Goal: Complete application form: Complete application form

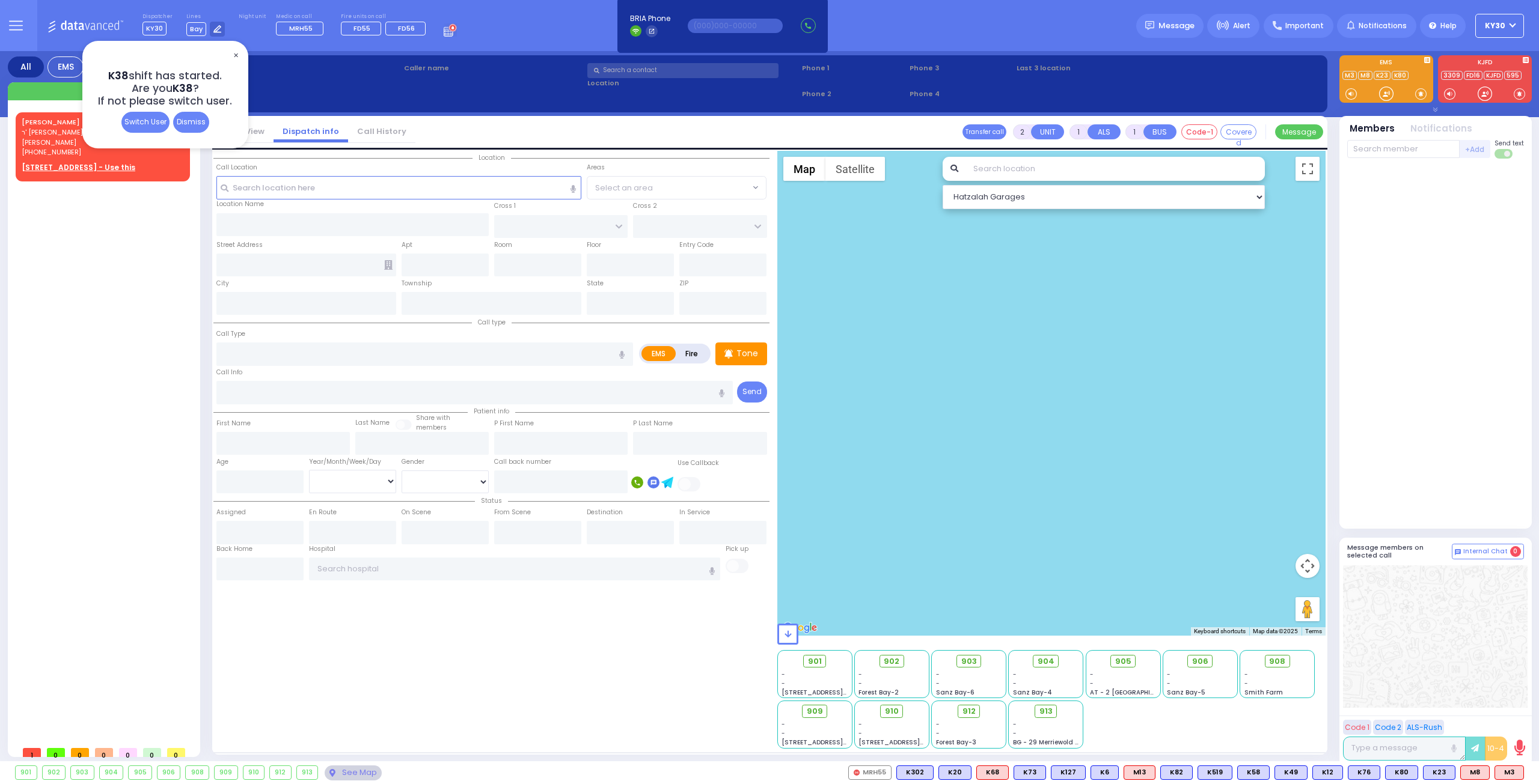
drag, startPoint x: 646, startPoint y: 263, endPoint x: 236, endPoint y: 55, distance: 459.7
click at [236, 55] on span "✕" at bounding box center [236, 55] width 10 height 14
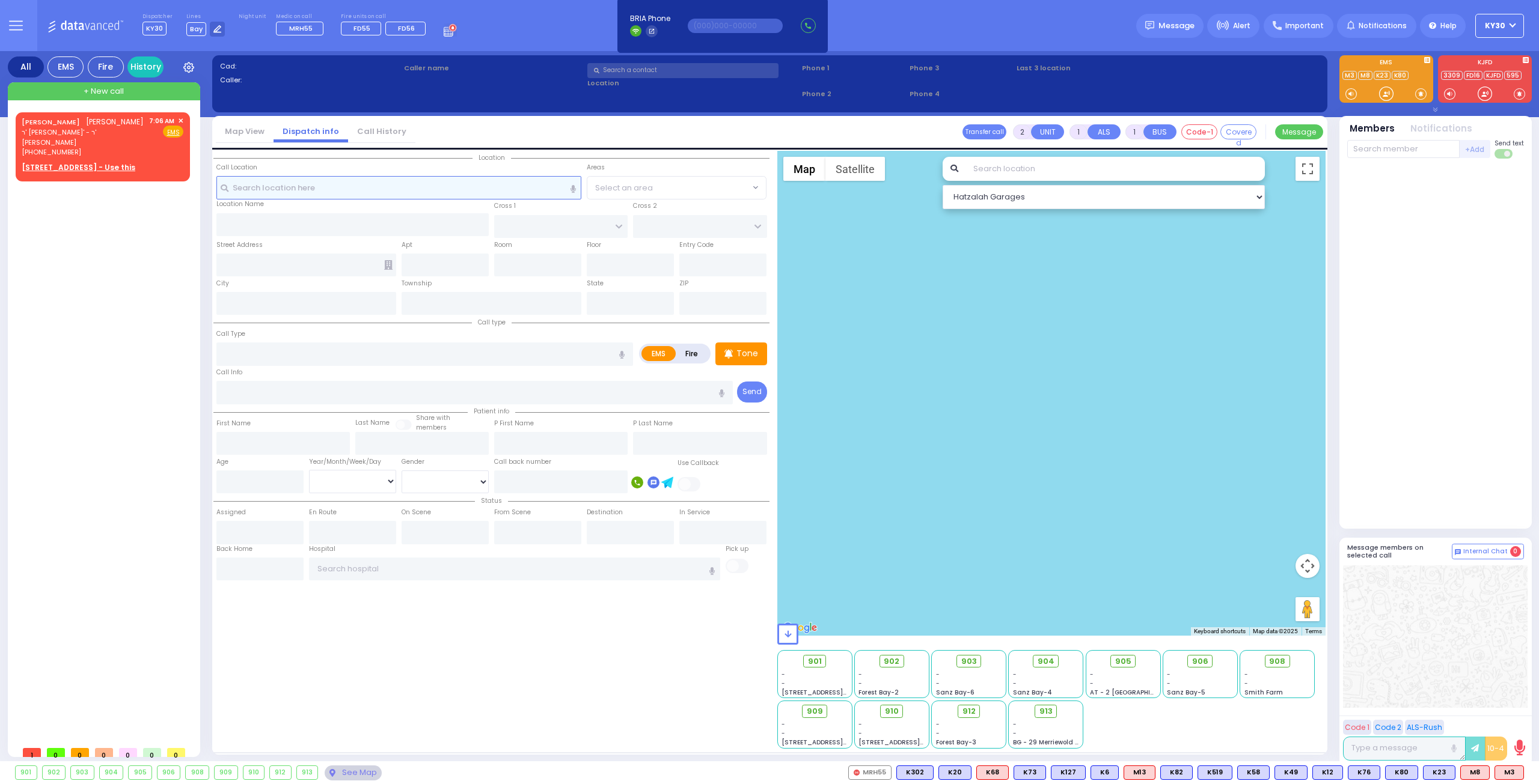
click at [334, 187] on input "text" at bounding box center [399, 187] width 365 height 23
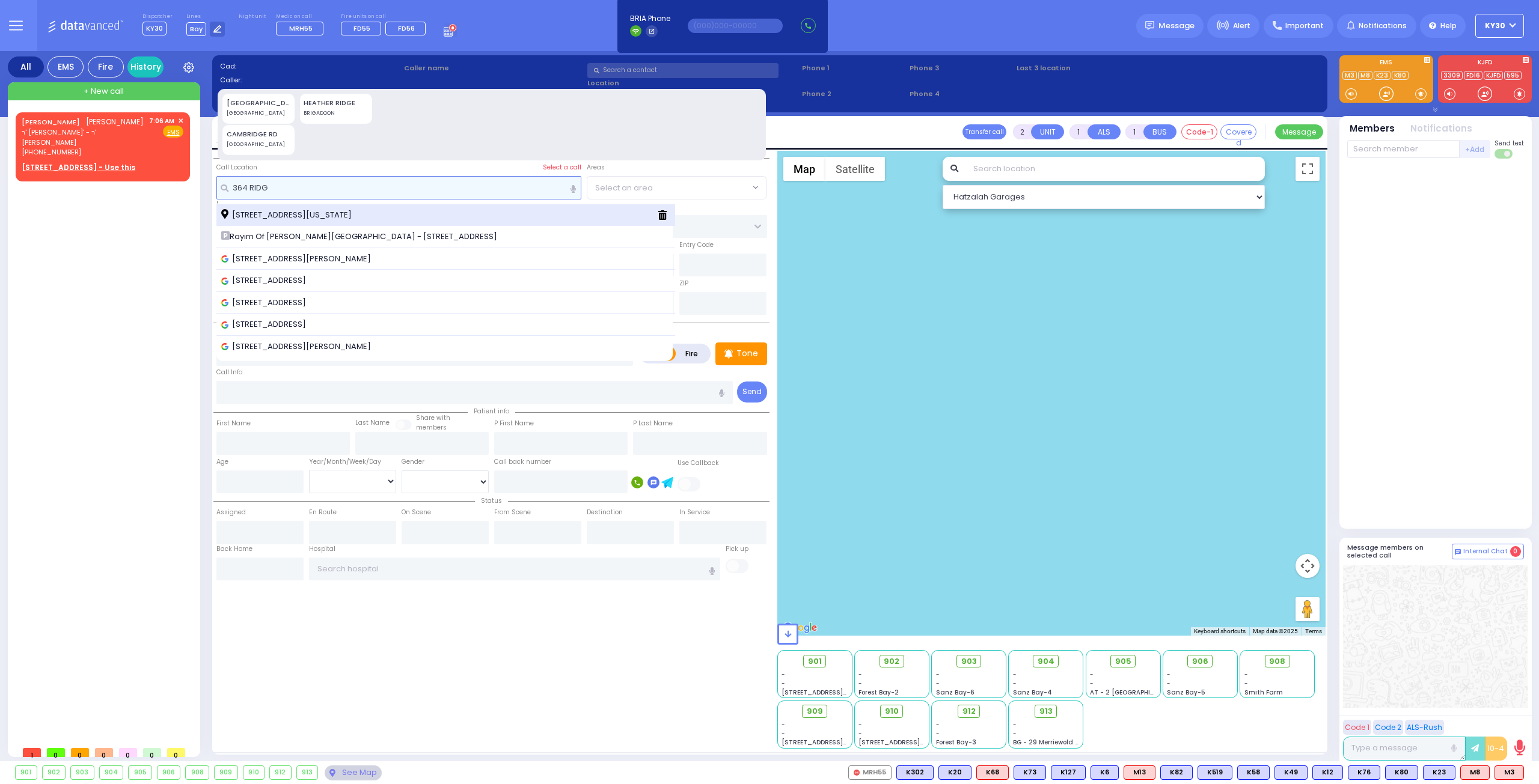
type input "364 RIDG"
click at [346, 214] on span "[STREET_ADDRESS][US_STATE]" at bounding box center [288, 214] width 134 height 12
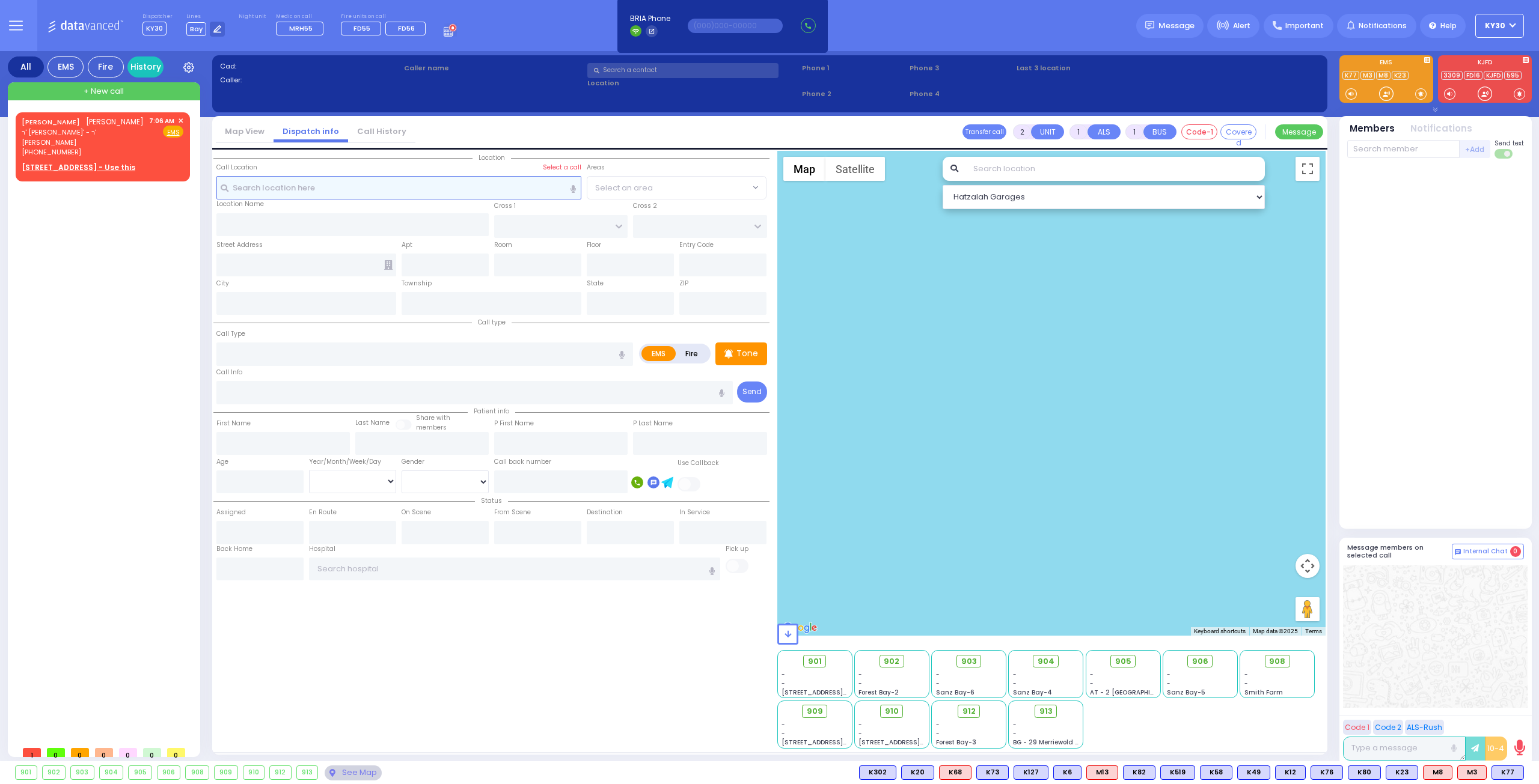
click at [307, 194] on input "text" at bounding box center [399, 187] width 365 height 23
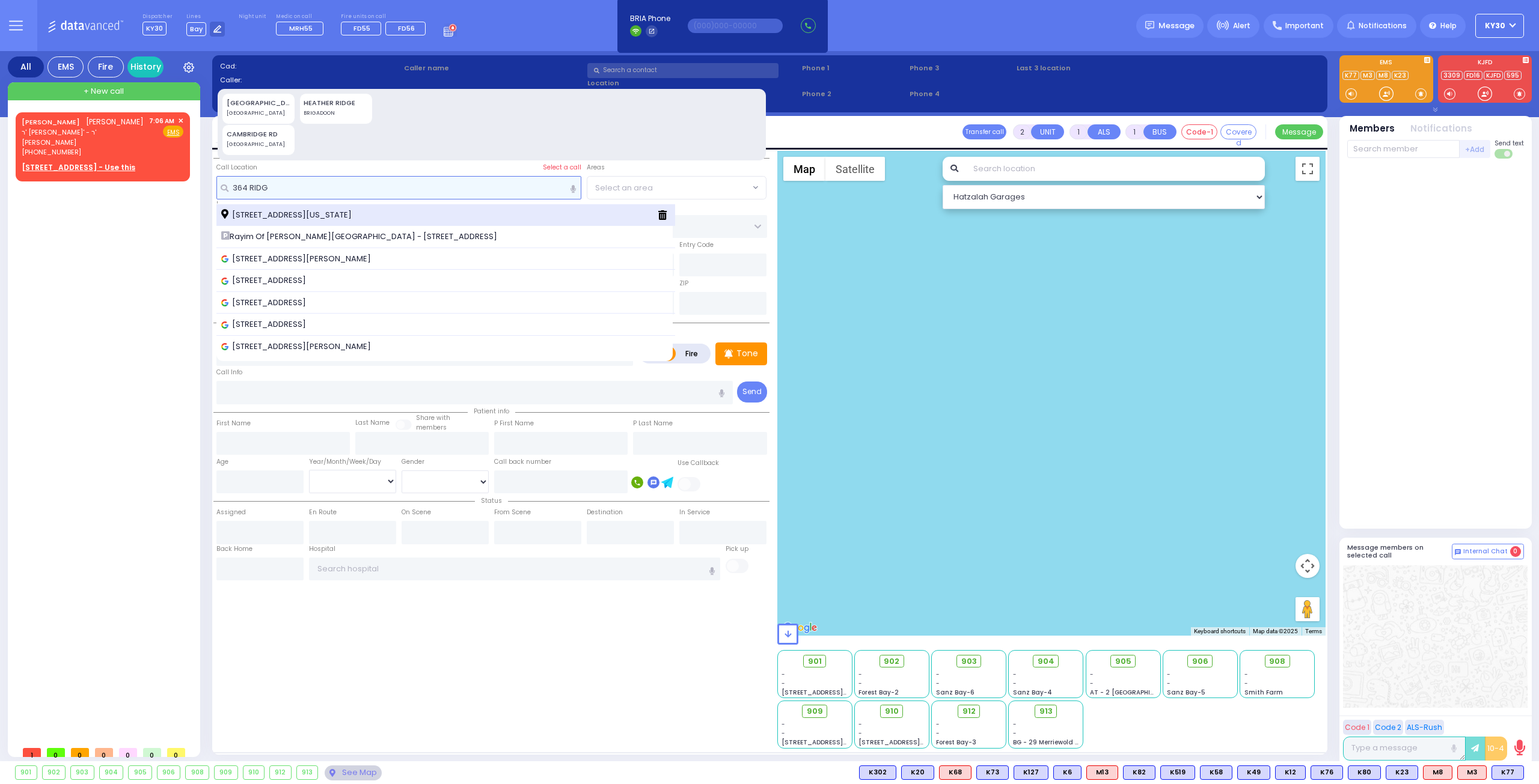
type input "364 RIDG"
click at [330, 211] on span "[STREET_ADDRESS][US_STATE]" at bounding box center [288, 214] width 134 height 12
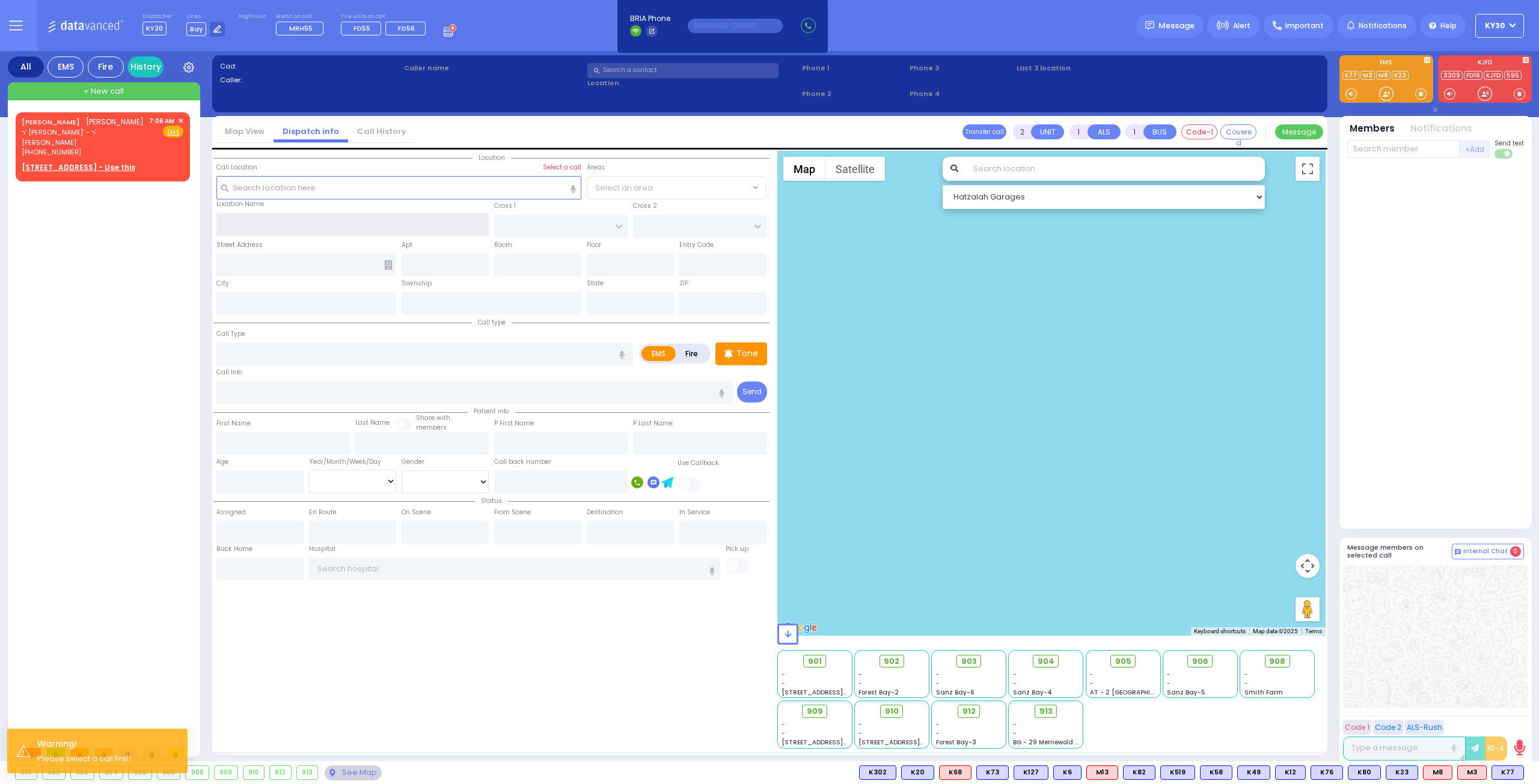
click at [280, 225] on input "text" at bounding box center [352, 225] width 273 height 23
type input "364 RID"
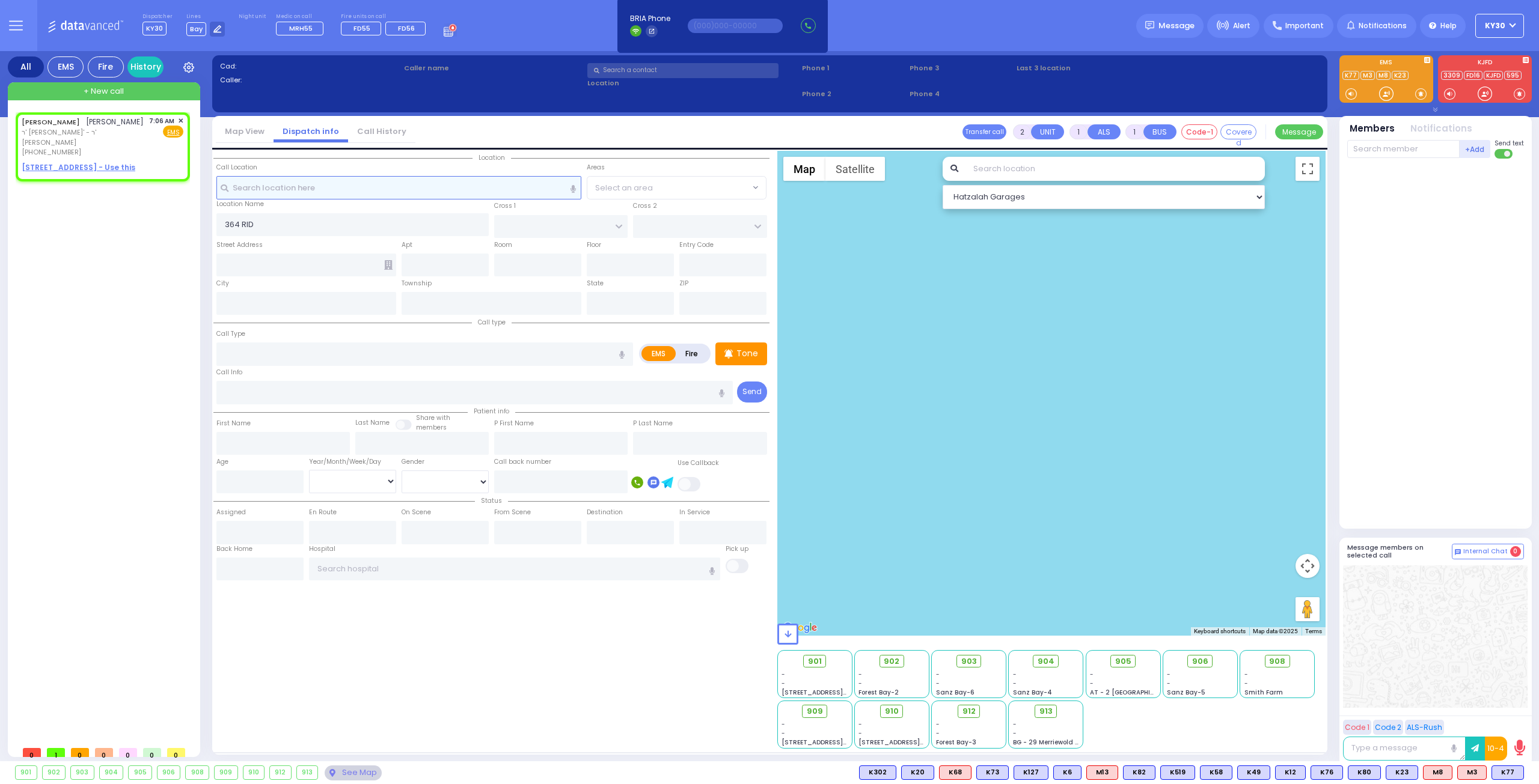
type input "G"
select select
radio input "true"
type input "[PERSON_NAME]"
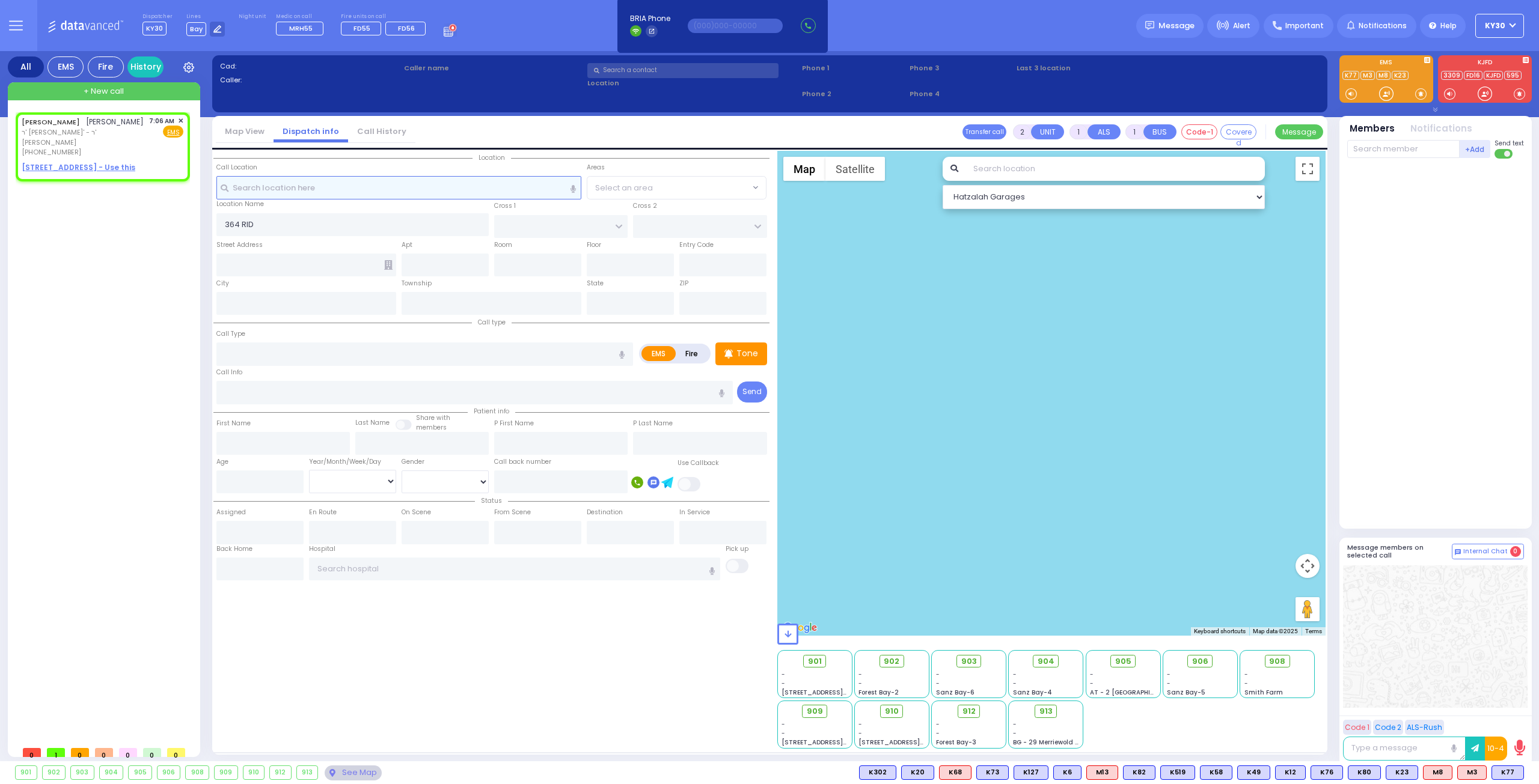
select select
type input "07:06"
select select "Hatzalah Garages"
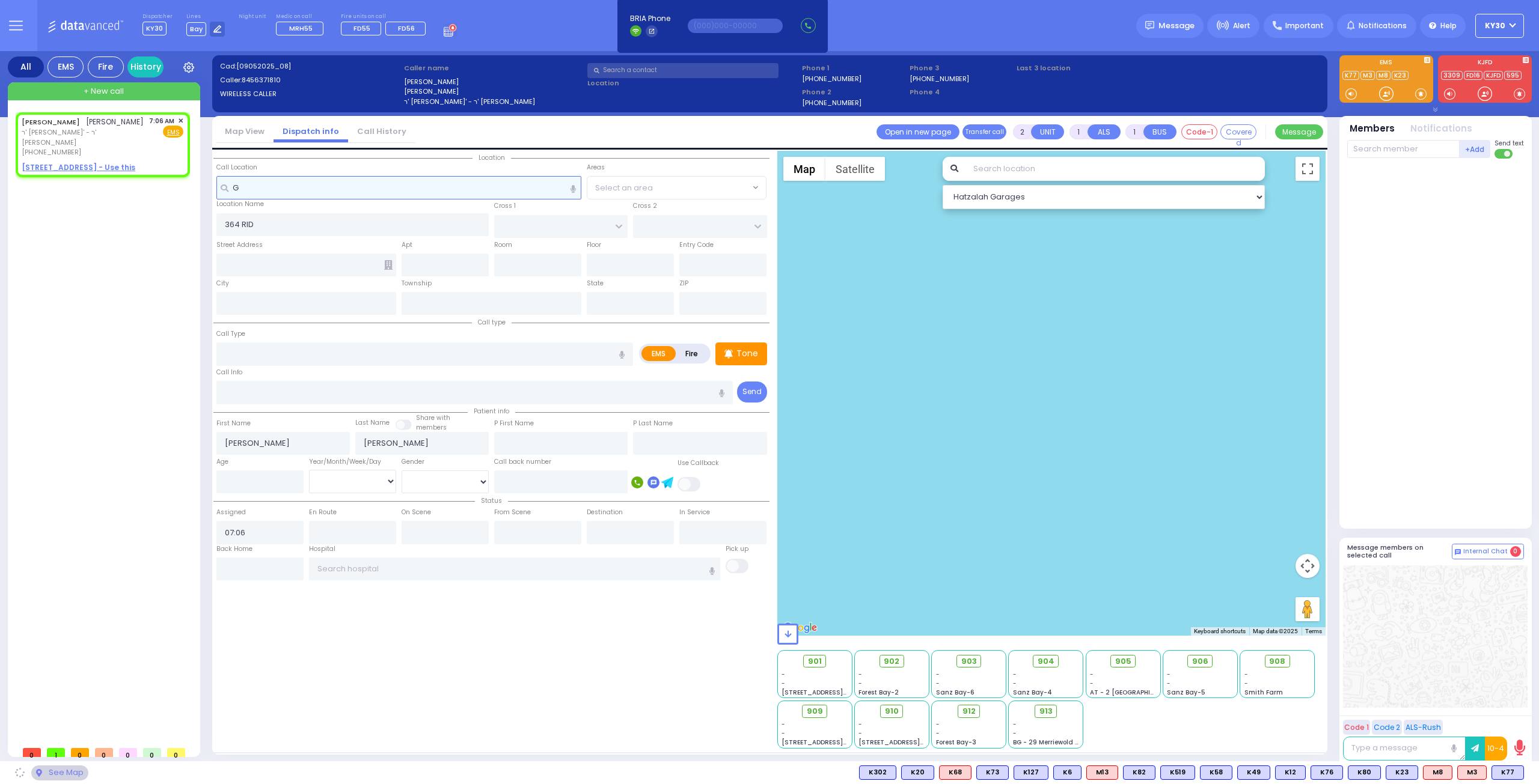
select select
radio input "true"
select select
select select "Hatzalah Garages"
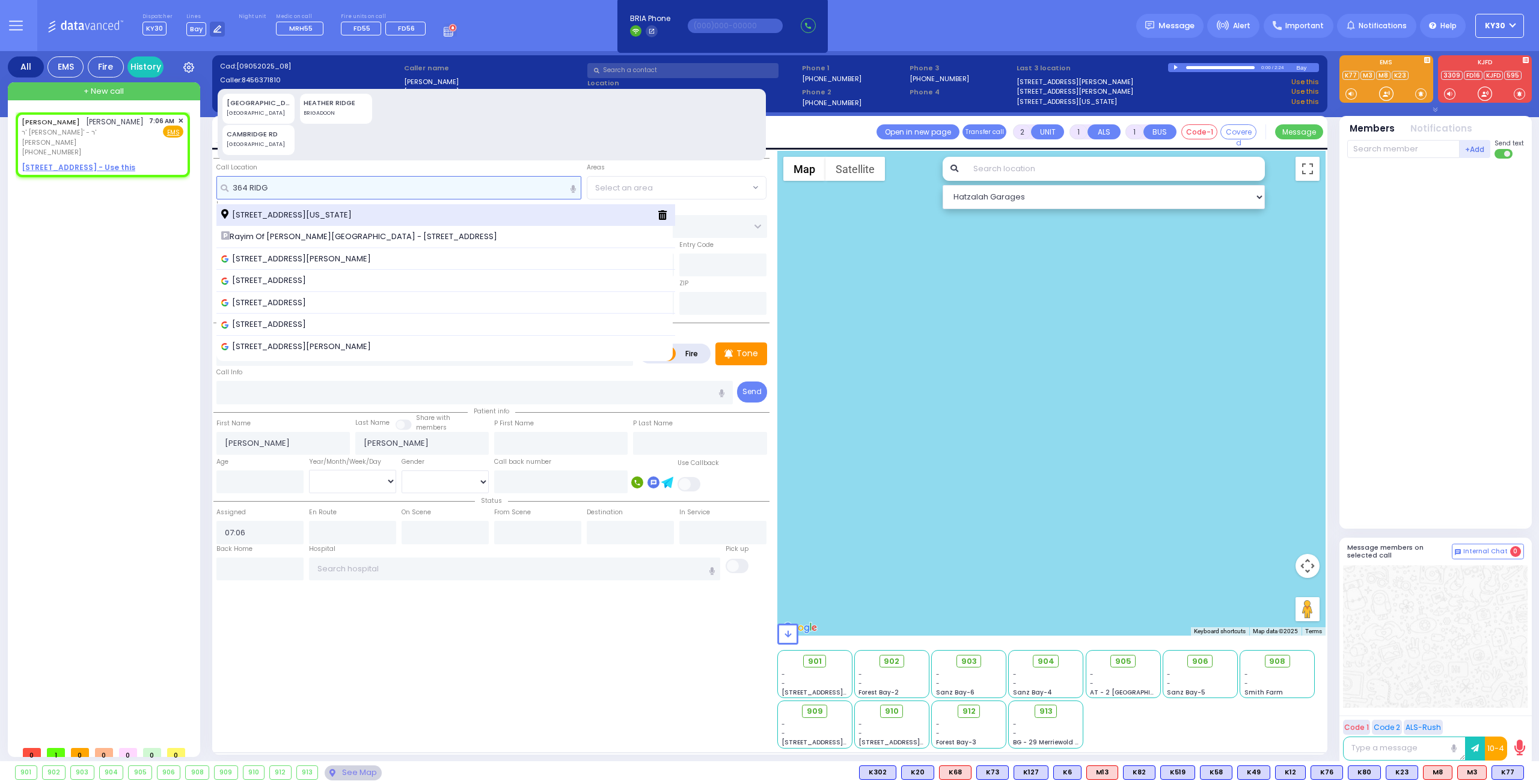
type input "364 RIDG"
click at [340, 212] on span "[STREET_ADDRESS][US_STATE]" at bounding box center [288, 214] width 134 height 12
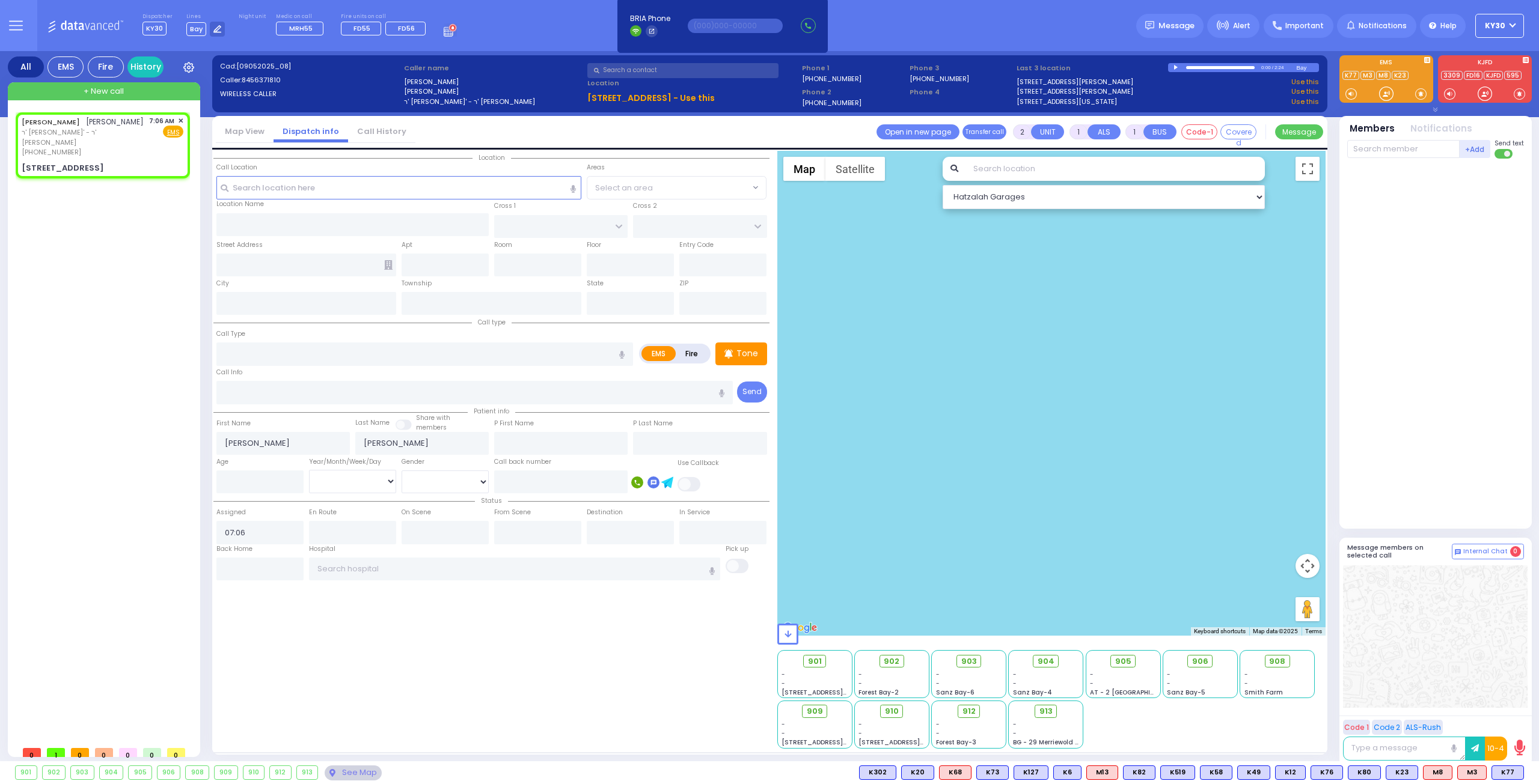
select select
radio input "true"
select select
select select "Hatzalah Garages"
type input "OWENS DR"
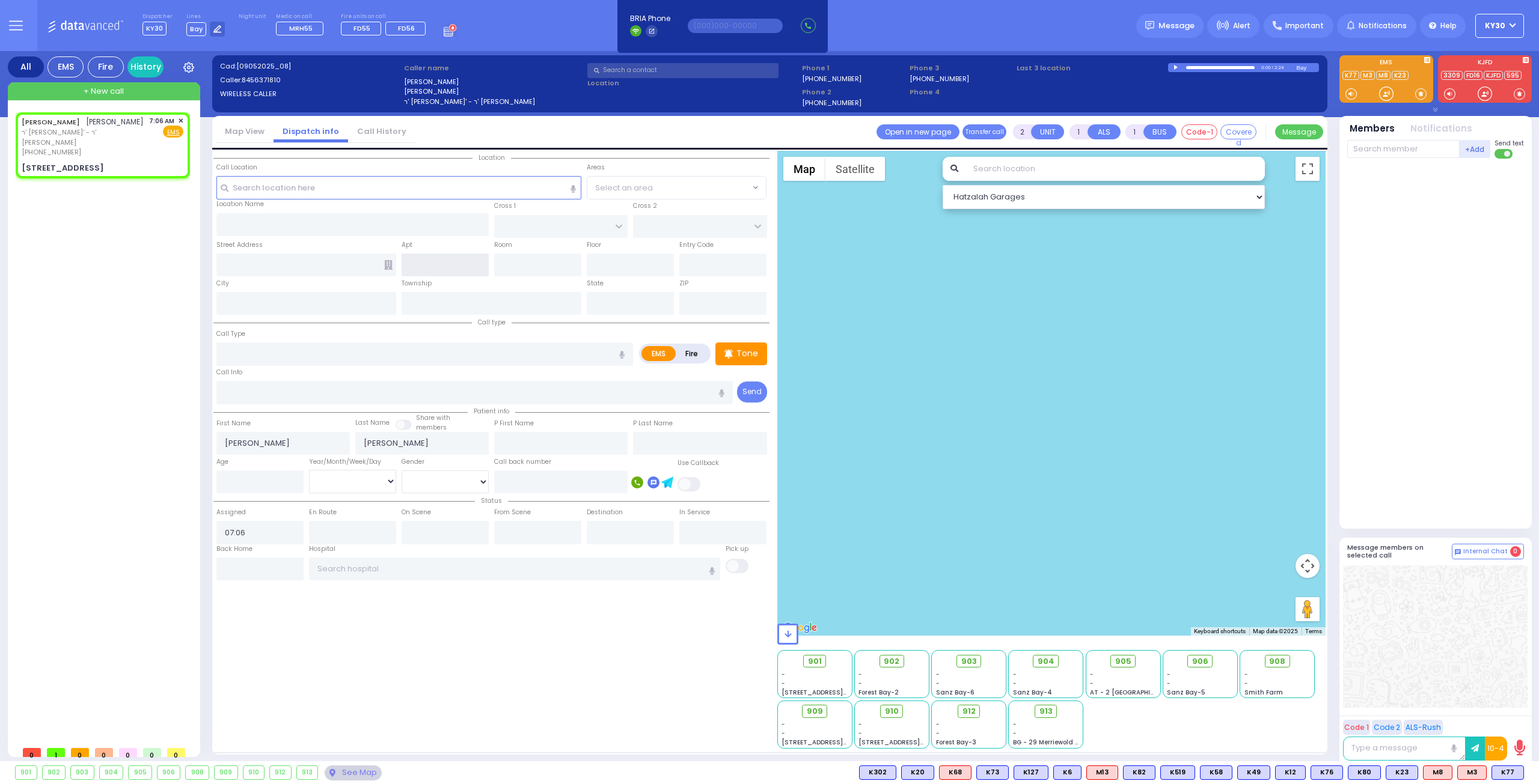
type input "RAANANA PARK DR"
type input "[STREET_ADDRESS]"
type input "Woodbury"
type input "[US_STATE]"
type input "10930"
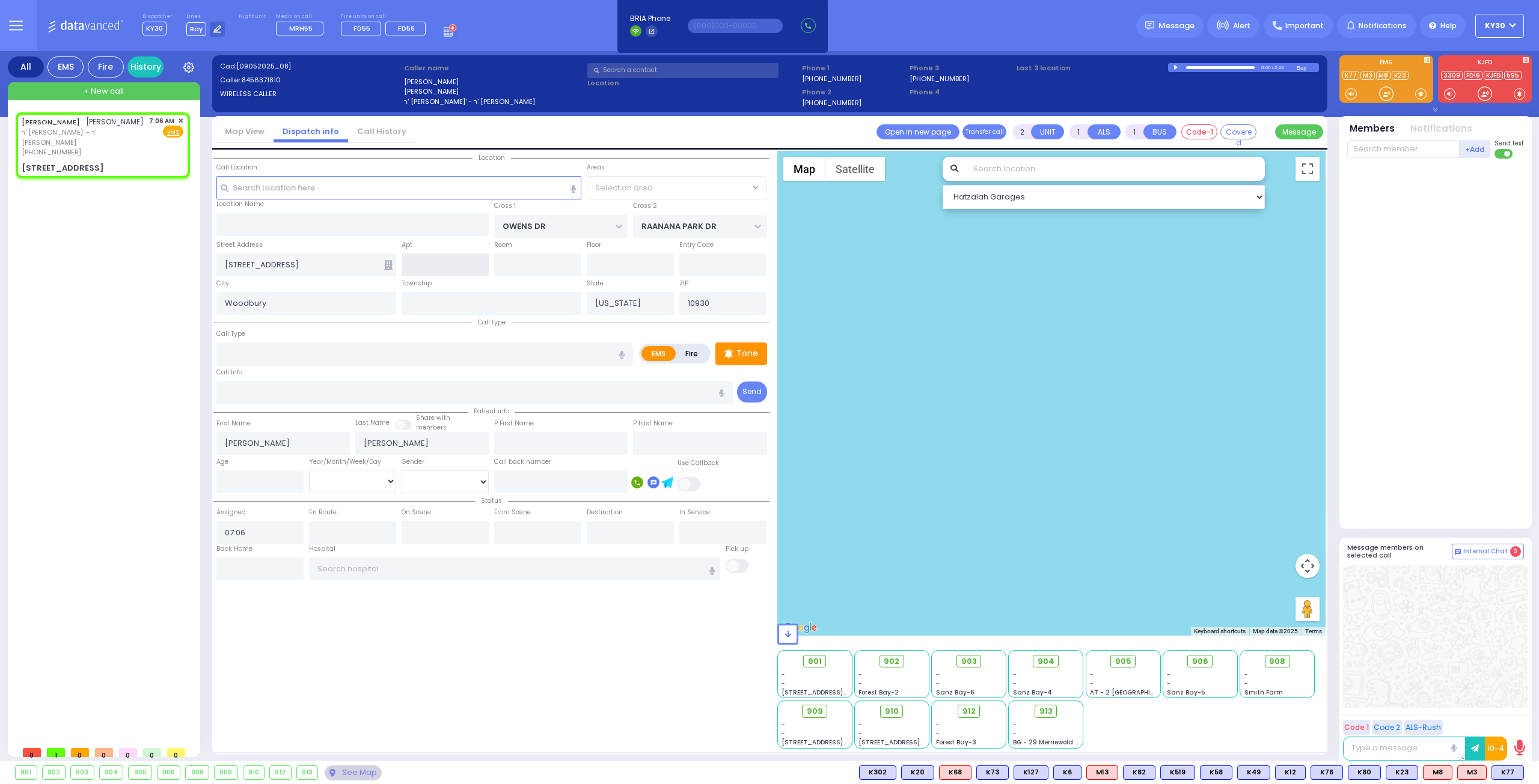
select select "COUNTRY HOLLOW"
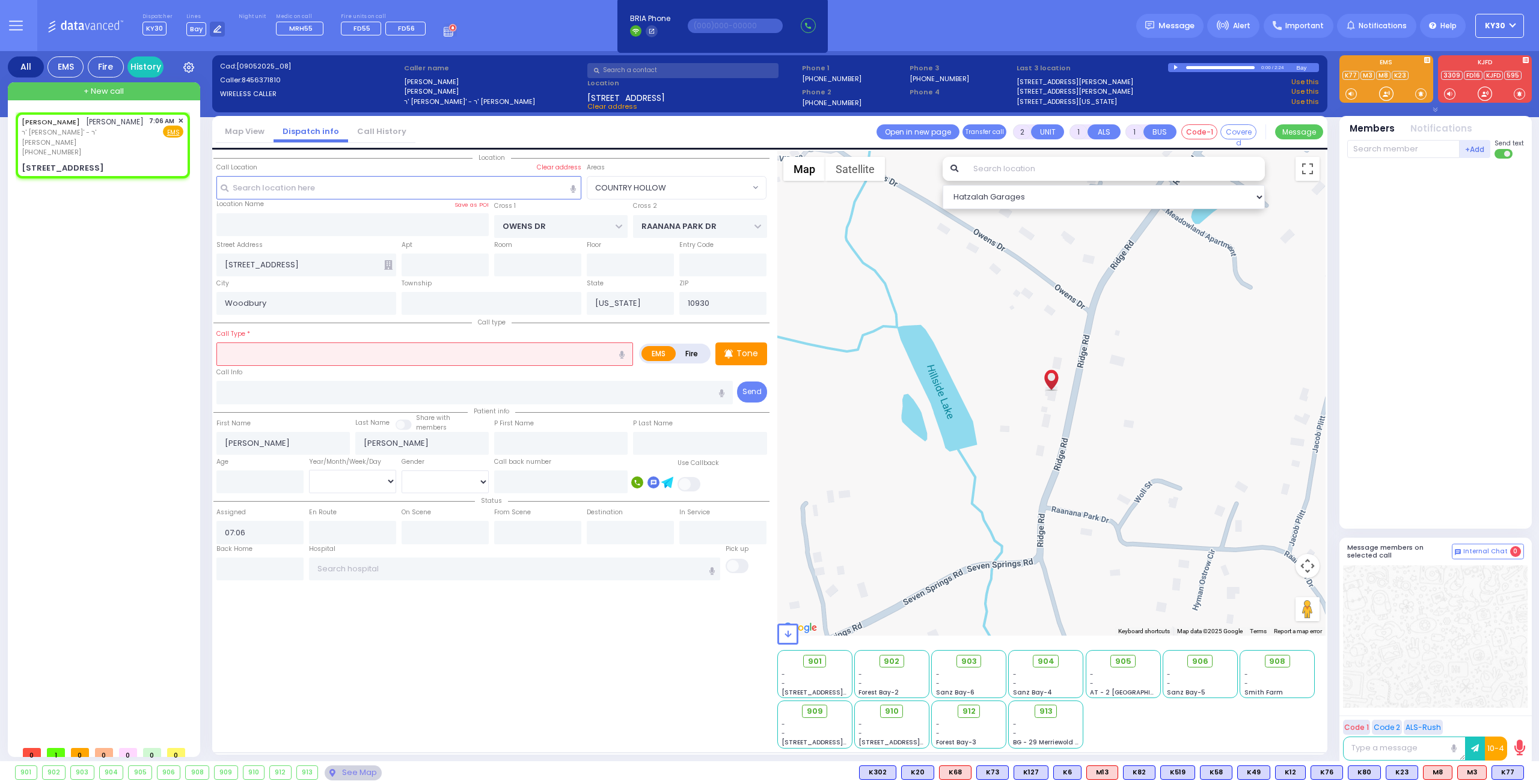
click at [378, 351] on input "text" at bounding box center [424, 353] width 416 height 23
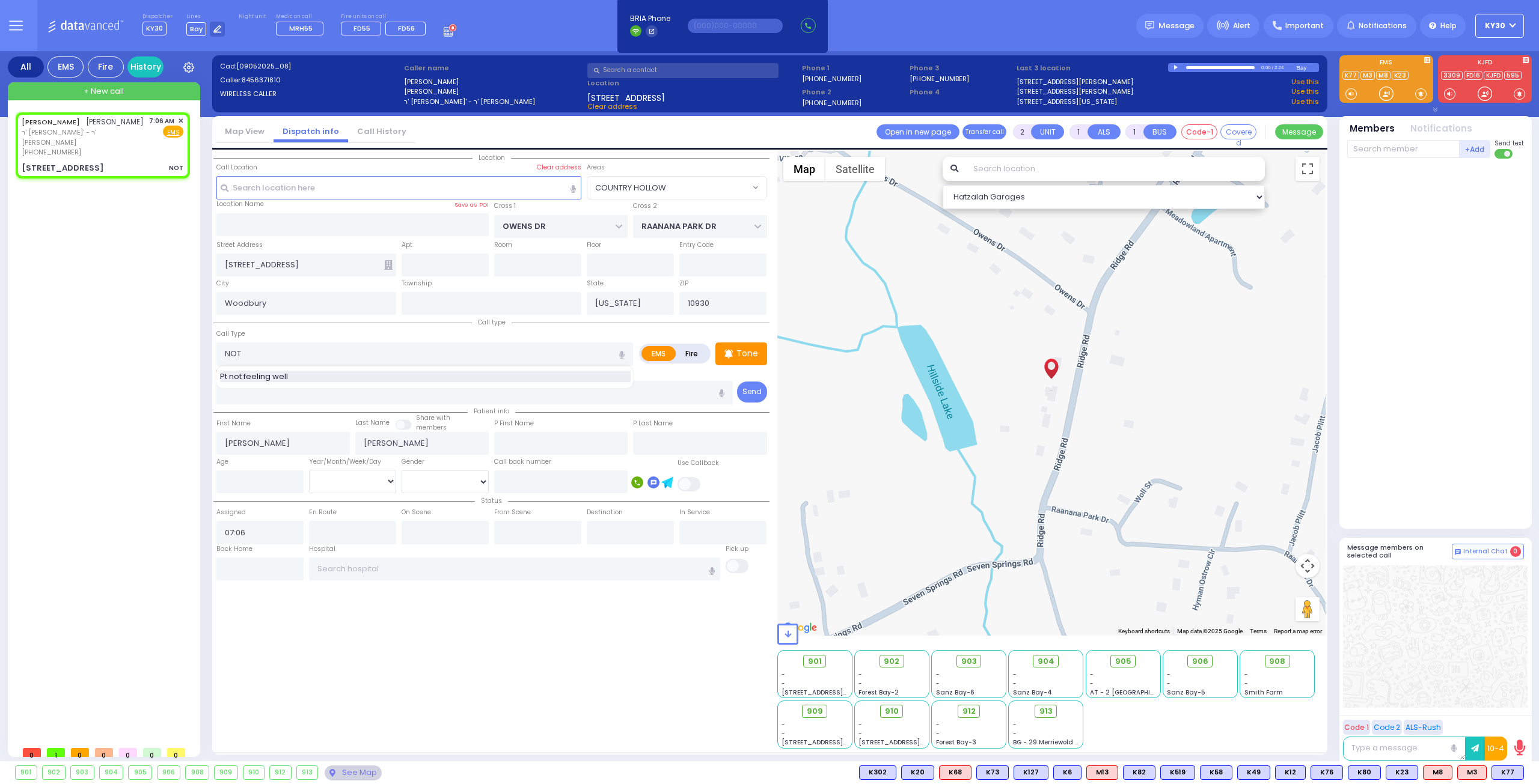
click at [346, 373] on div "Pt not feeling well" at bounding box center [425, 376] width 411 height 12
type input "Pt not feeling well"
type input "1"
type input "0"
select select
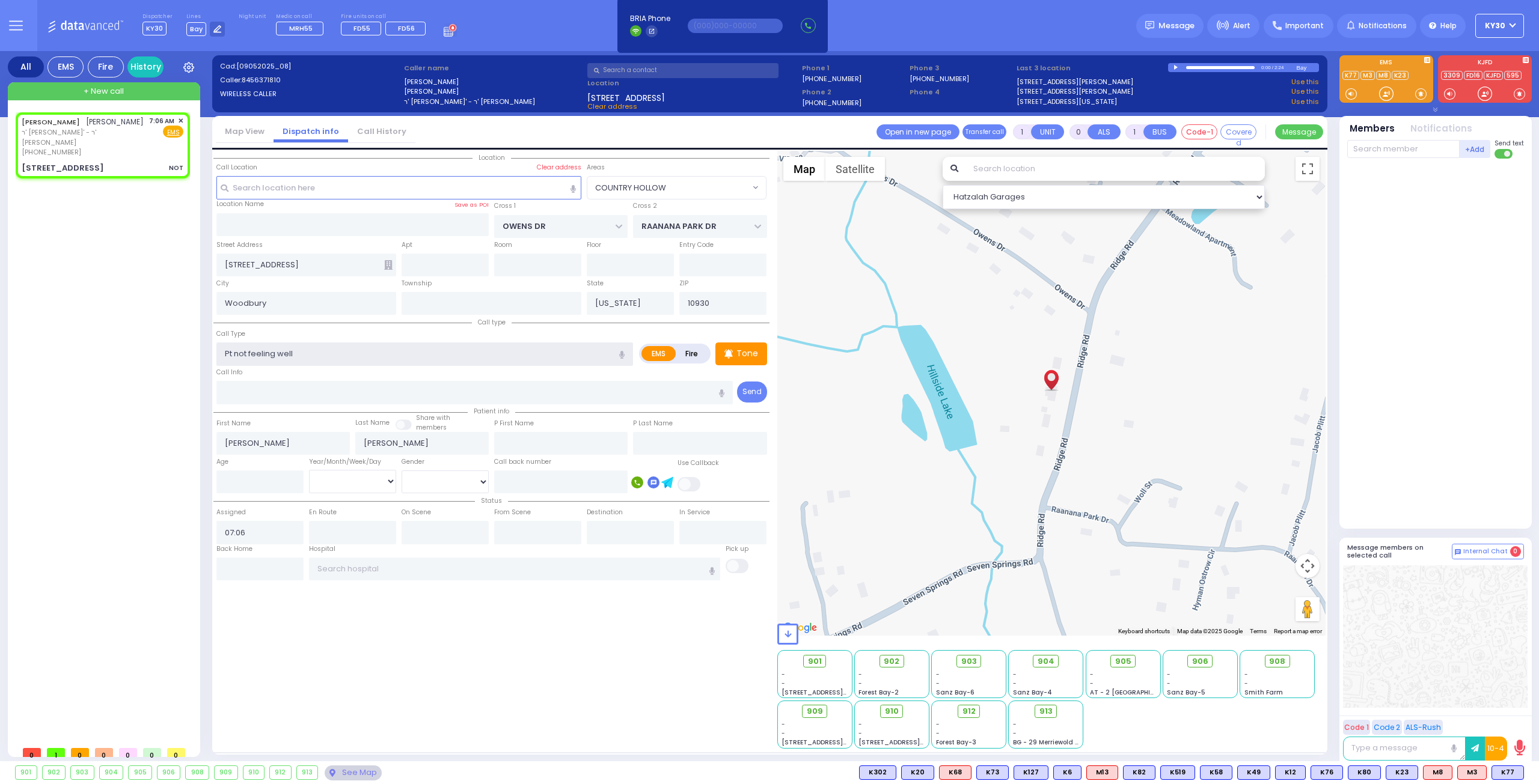
radio input "true"
select select
select select "COUNTRY HOLLOW"
select select "Hatzalah Garages"
select select
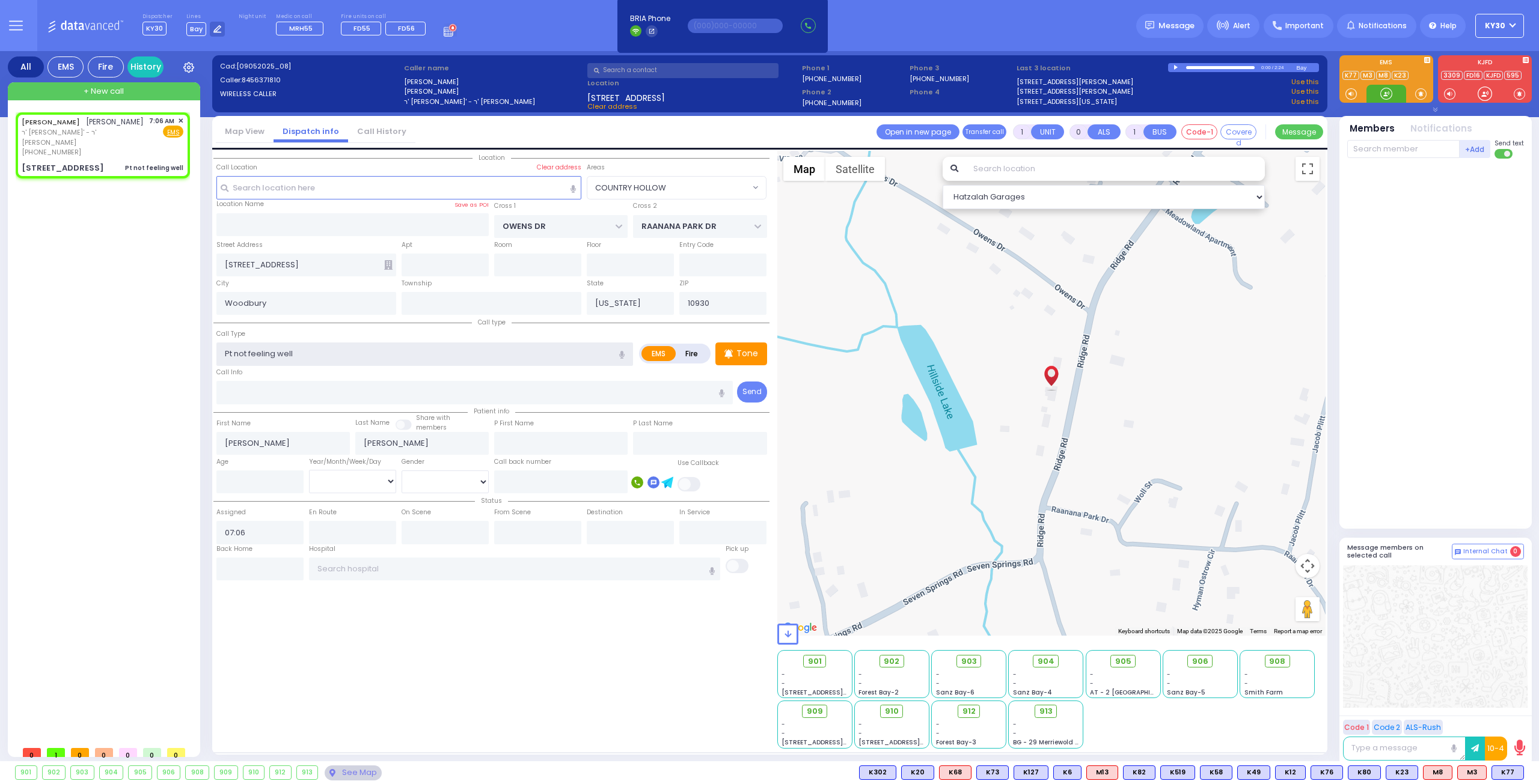
radio input "true"
select select
select select "Hatzalah Garages"
select select "COUNTRY HOLLOW"
click at [1513, 775] on span "K83" at bounding box center [1507, 772] width 31 height 13
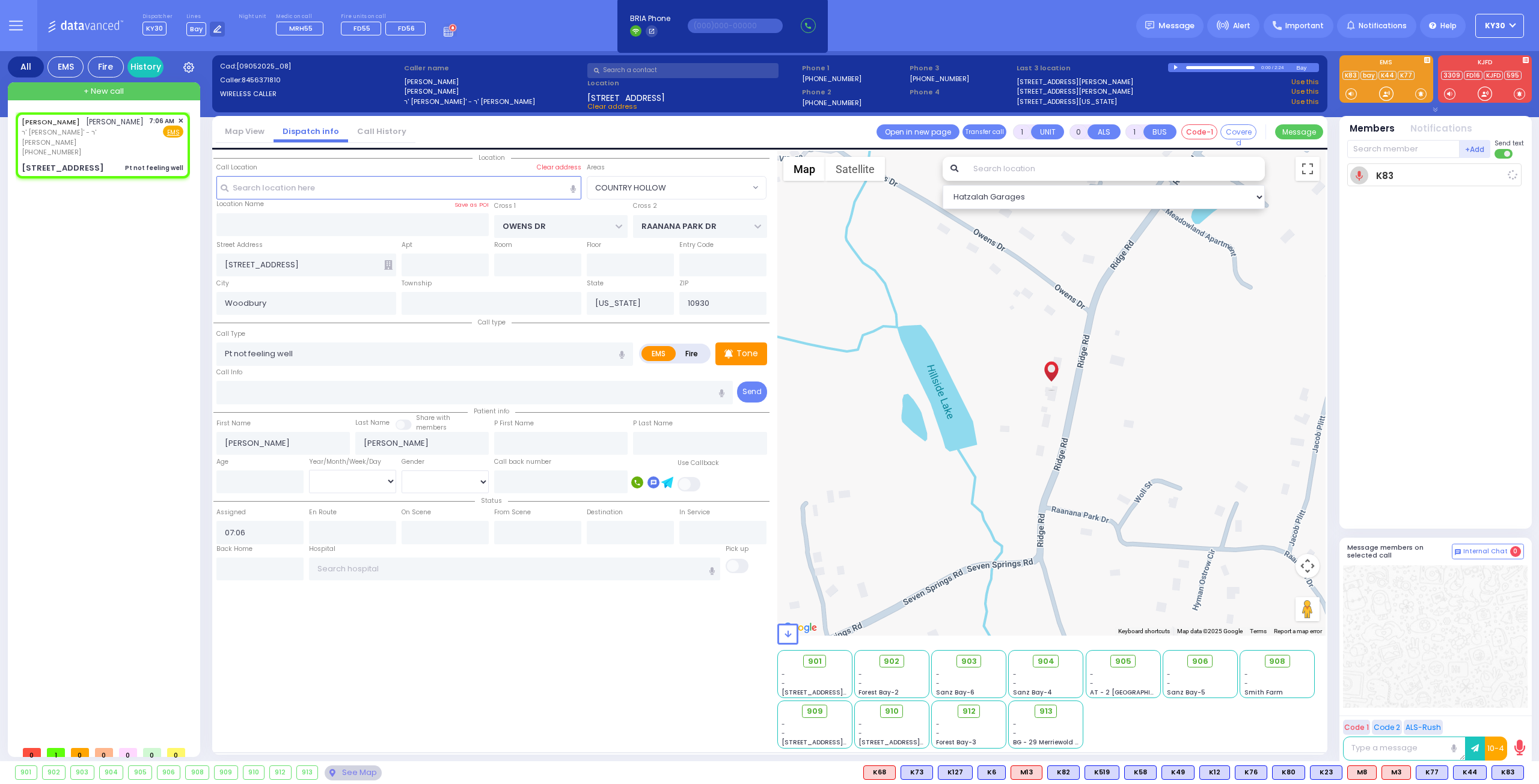
select select
radio input "true"
select select
type input "07:10"
select select "Hatzalah Garages"
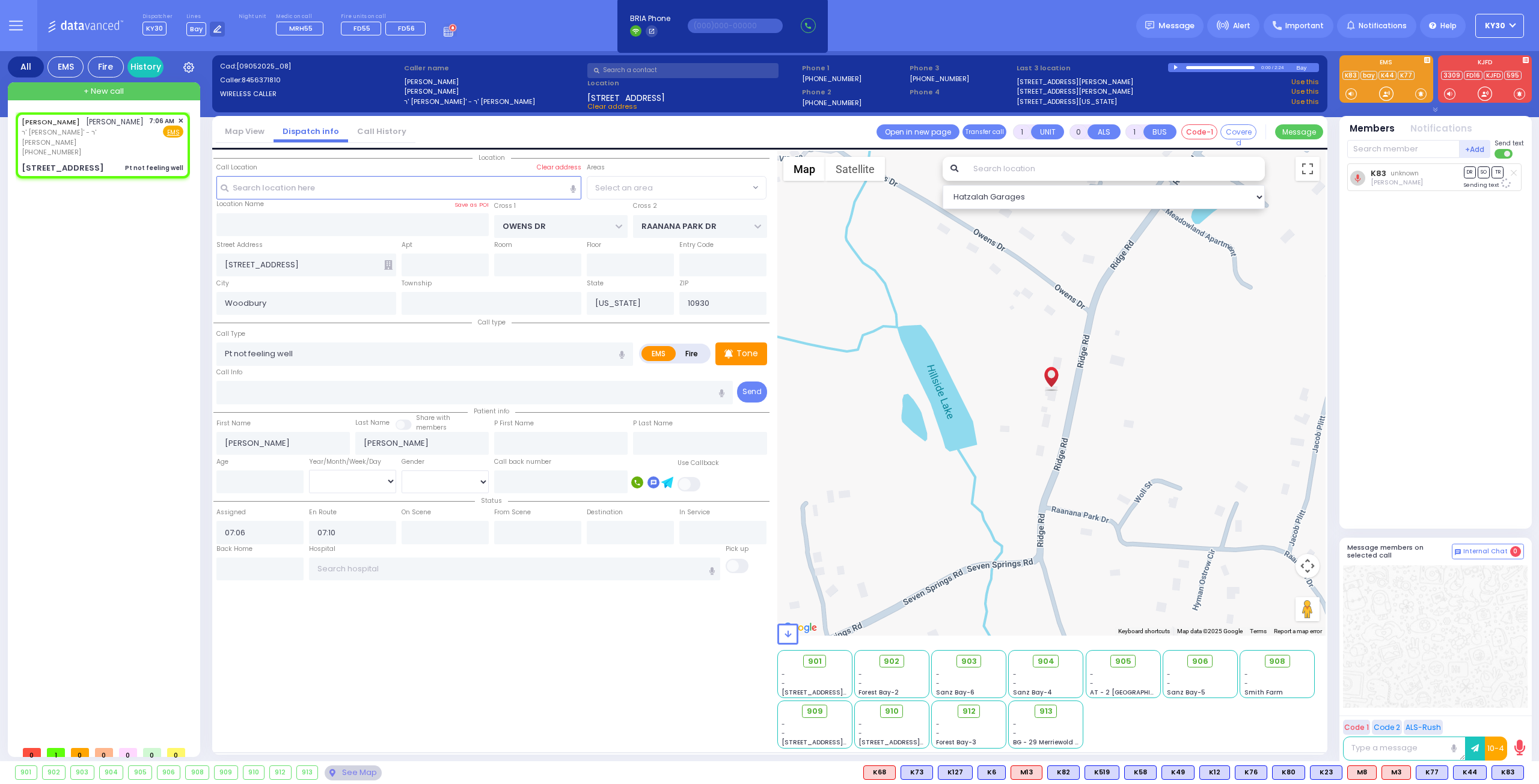
select select "COUNTRY HOLLOW"
select select
radio input "true"
select select
select select "Hatzalah Garages"
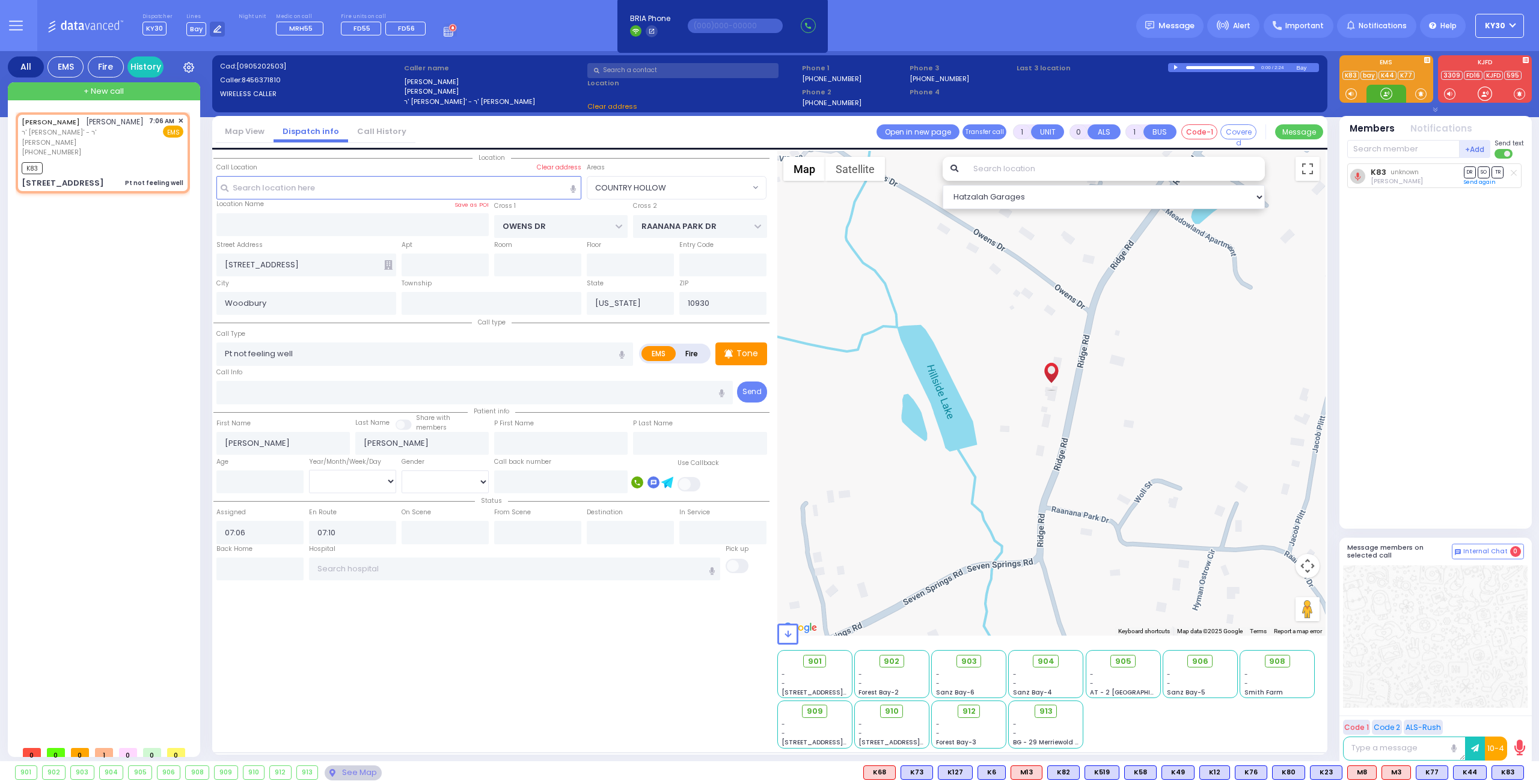
select select
radio input "true"
select select
select select "COUNTRY HOLLOW"
select select "Hatzalah Garages"
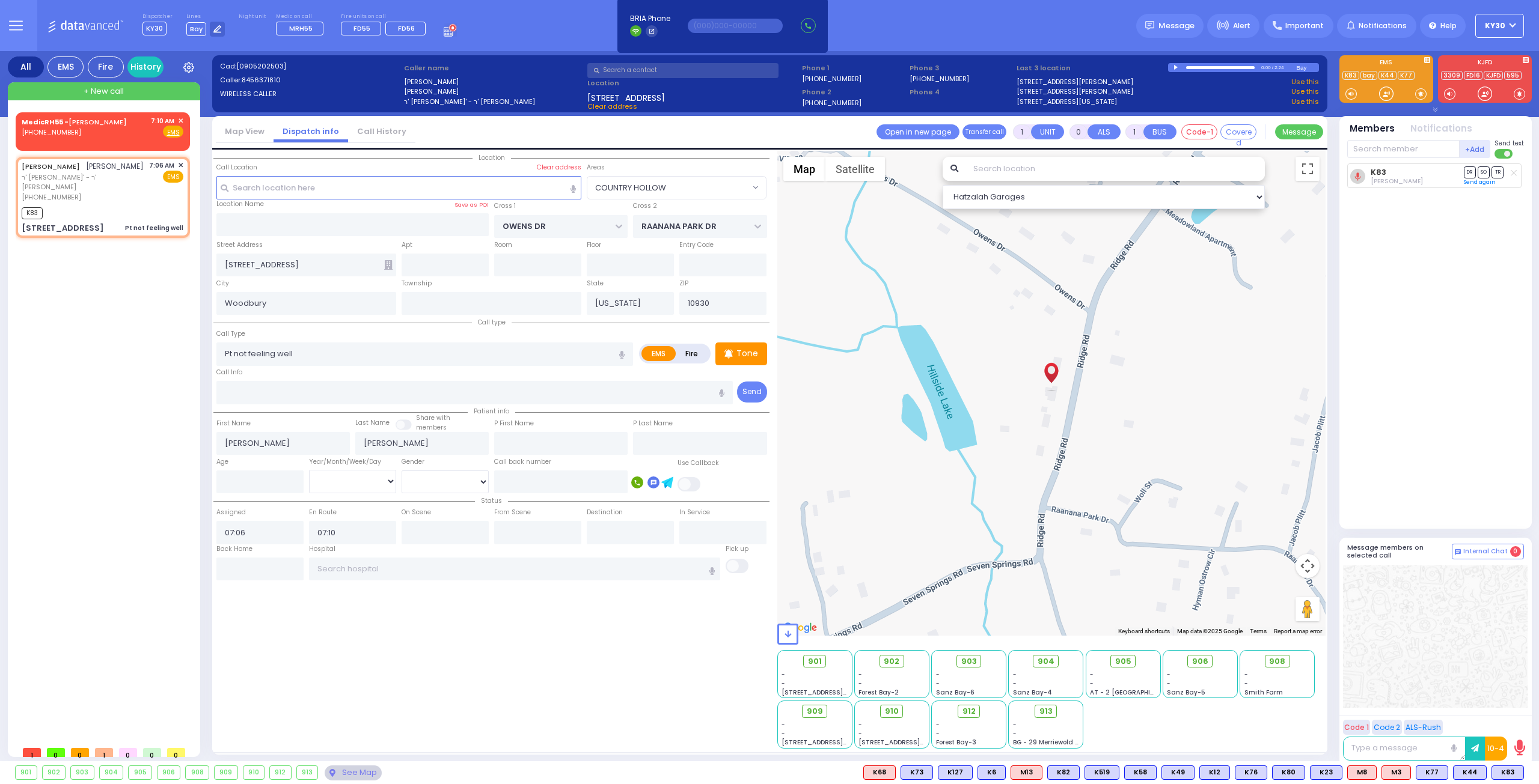
click at [1410, 149] on input "text" at bounding box center [1403, 149] width 112 height 18
click at [1507, 771] on span "K61" at bounding box center [1508, 772] width 29 height 13
select select
radio input "true"
select select
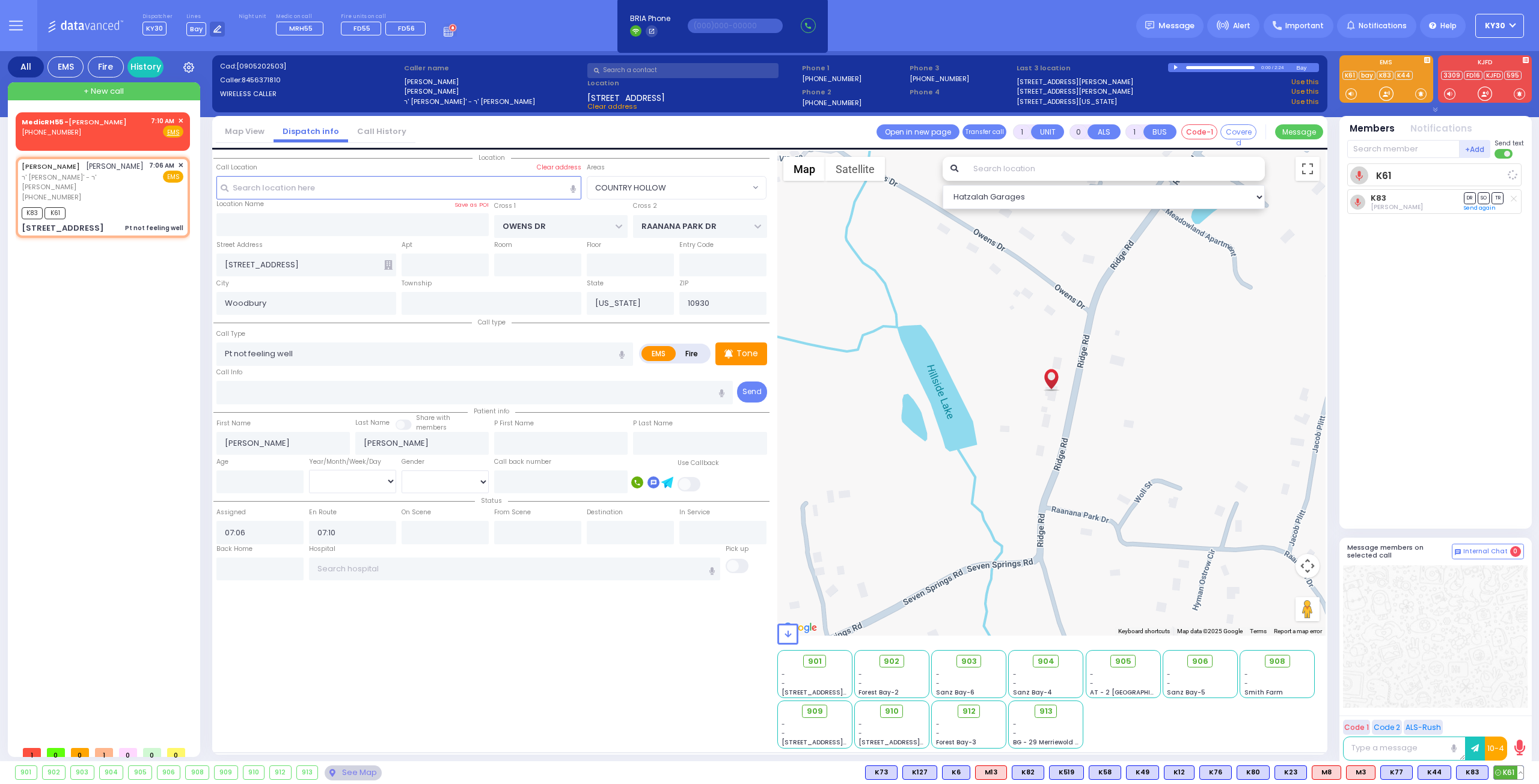
select select "Hatzalah Garages"
select select "COUNTRY HOLLOW"
click at [1396, 149] on input "text" at bounding box center [1403, 149] width 112 height 18
type input "55"
click at [1446, 202] on div "[PERSON_NAME]" at bounding box center [1457, 198] width 68 height 12
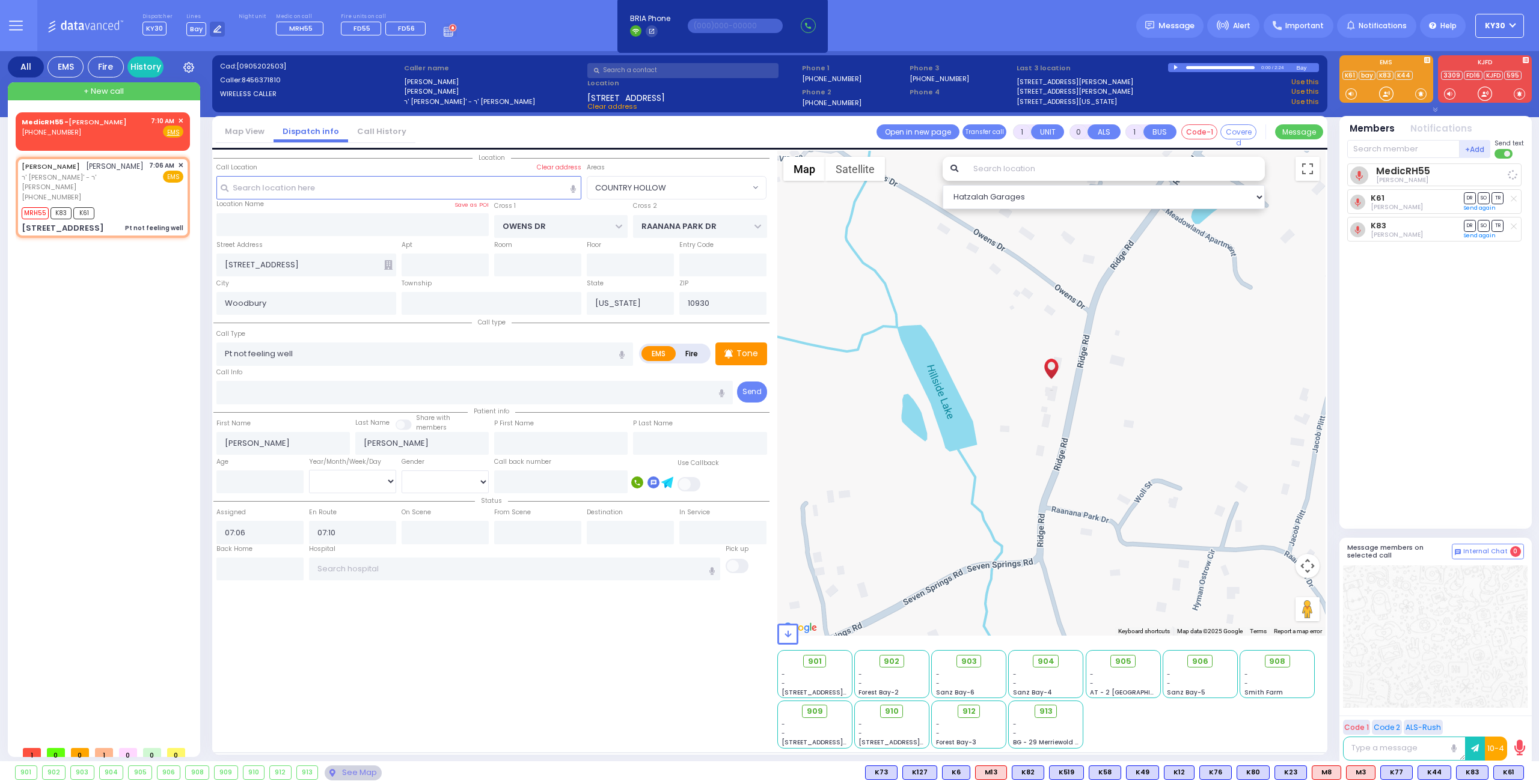
select select
radio input "true"
select select
select select "Hatzalah Garages"
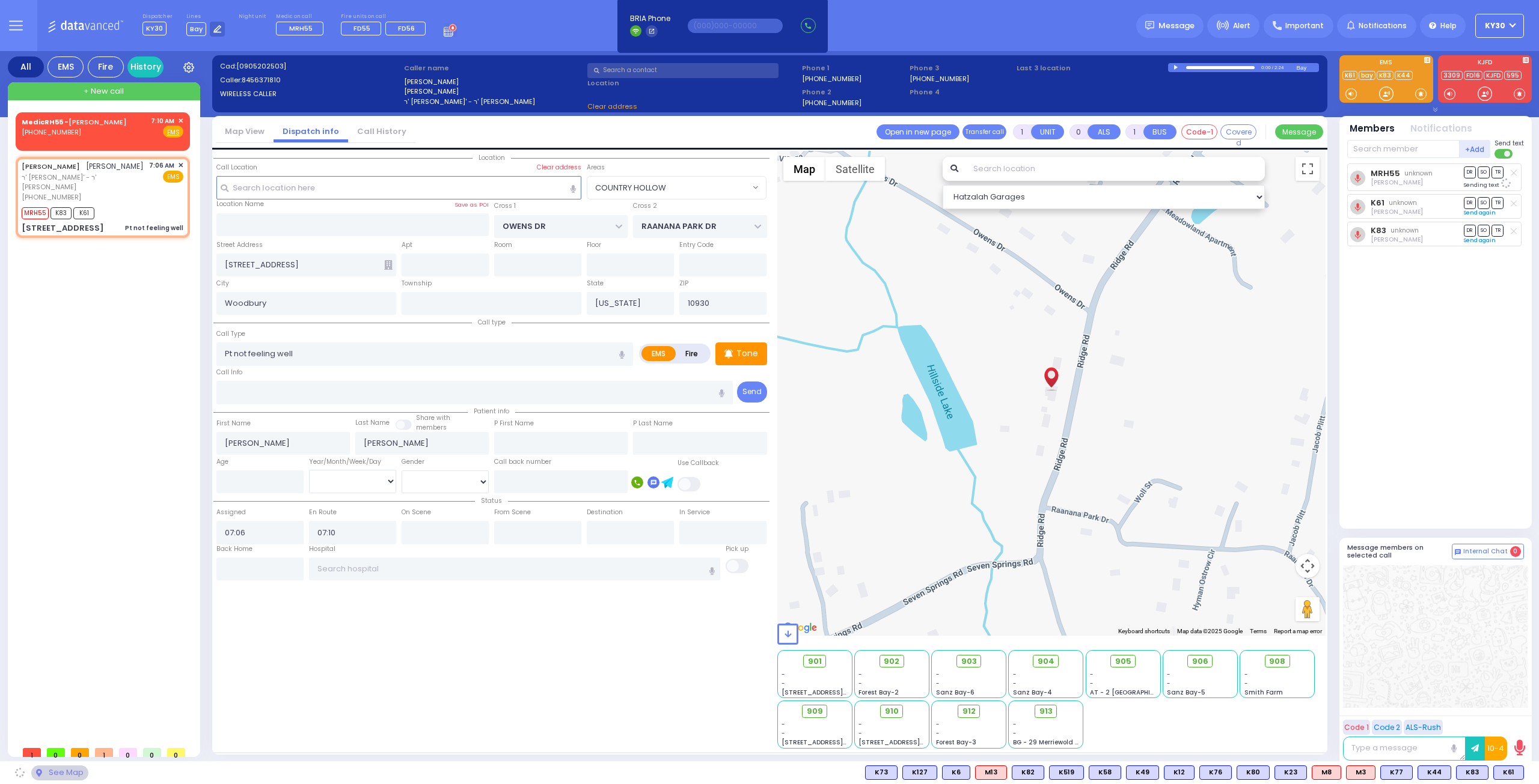
select select "COUNTRY HOLLOW"
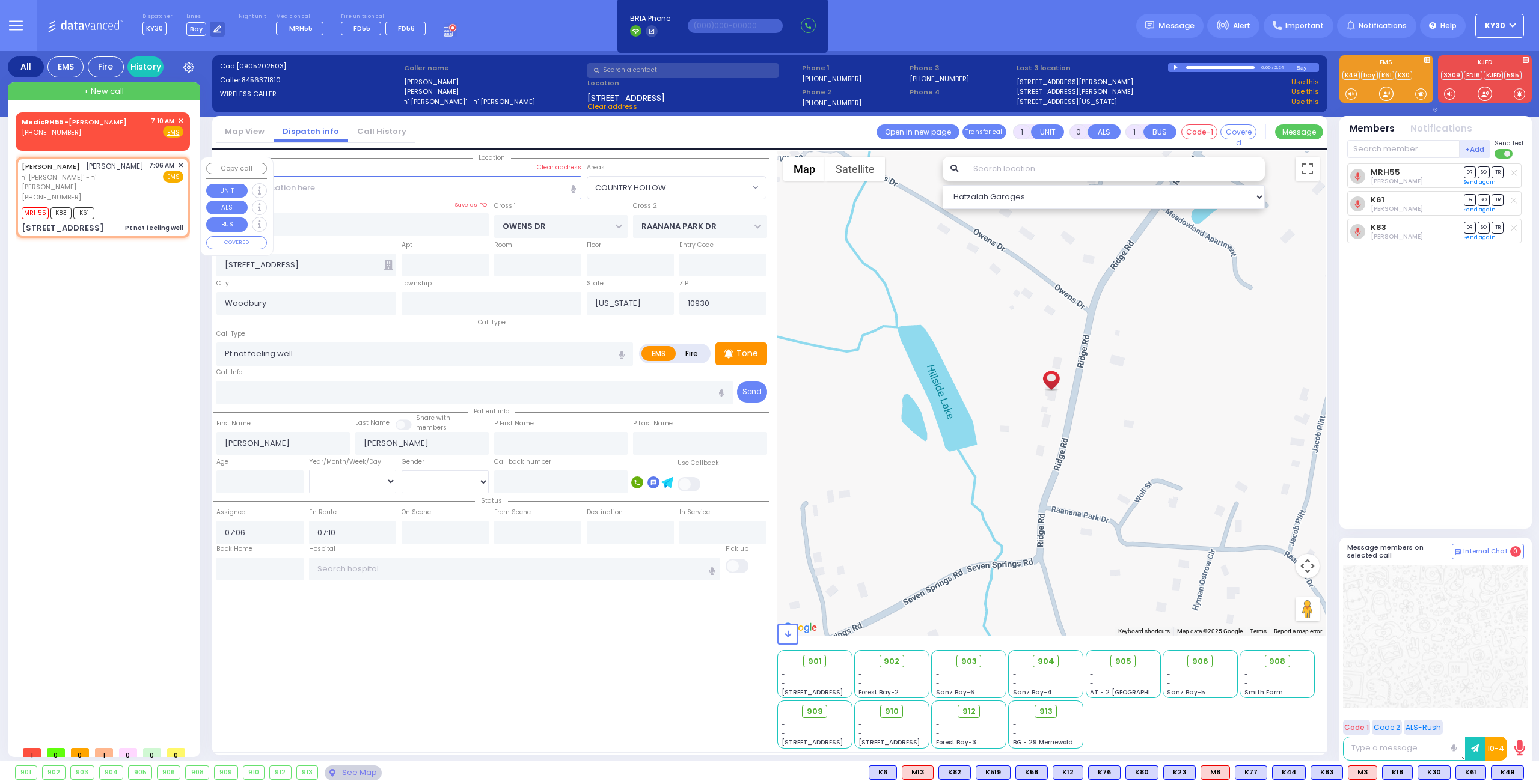
click at [164, 207] on div "MRH55 K83 K61" at bounding box center [102, 212] width 162 height 15
select select
radio input "true"
select select
select select "Hatzalah Garages"
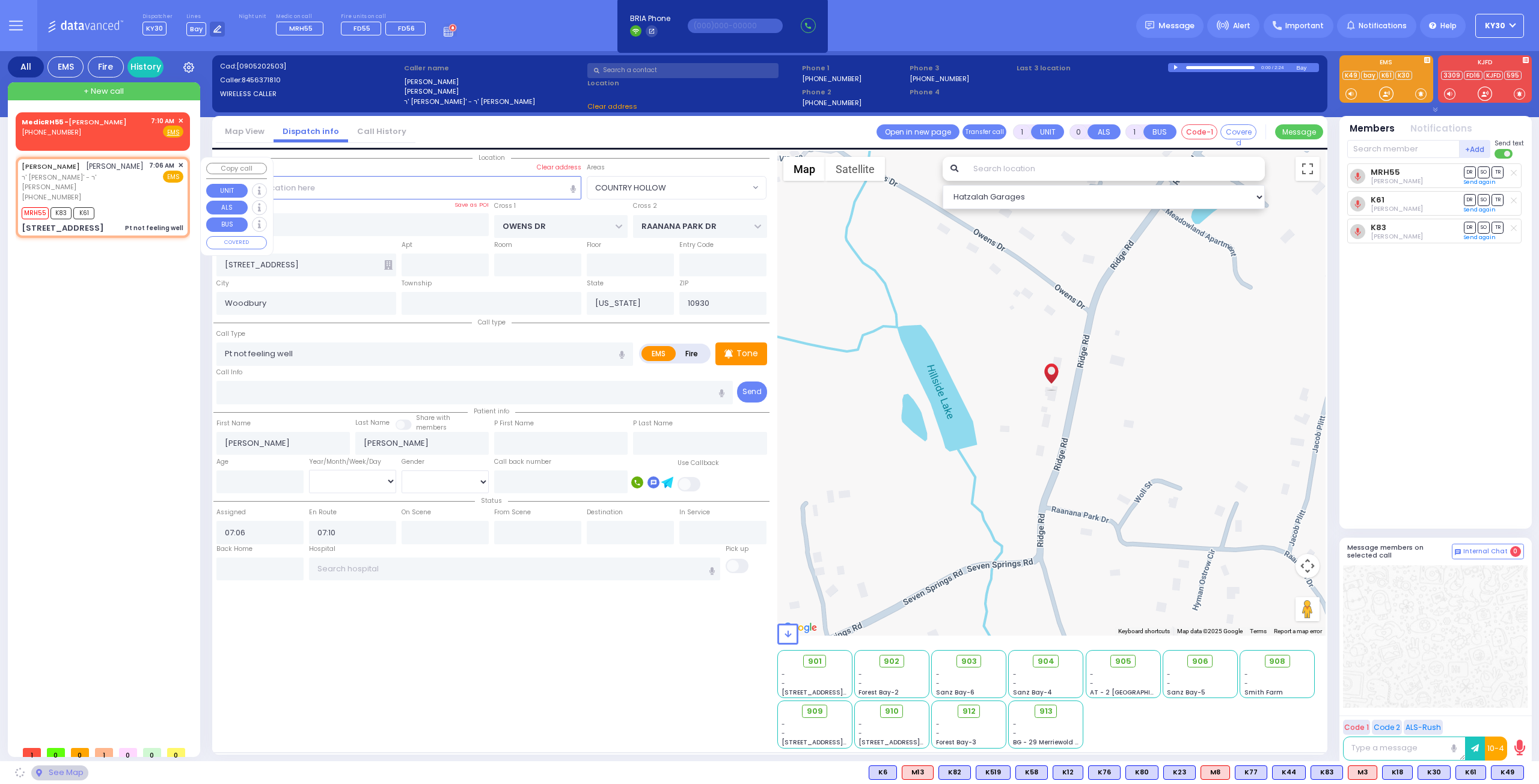
select select "COUNTRY HOLLOW"
click at [178, 166] on span "✕" at bounding box center [181, 165] width 5 height 10
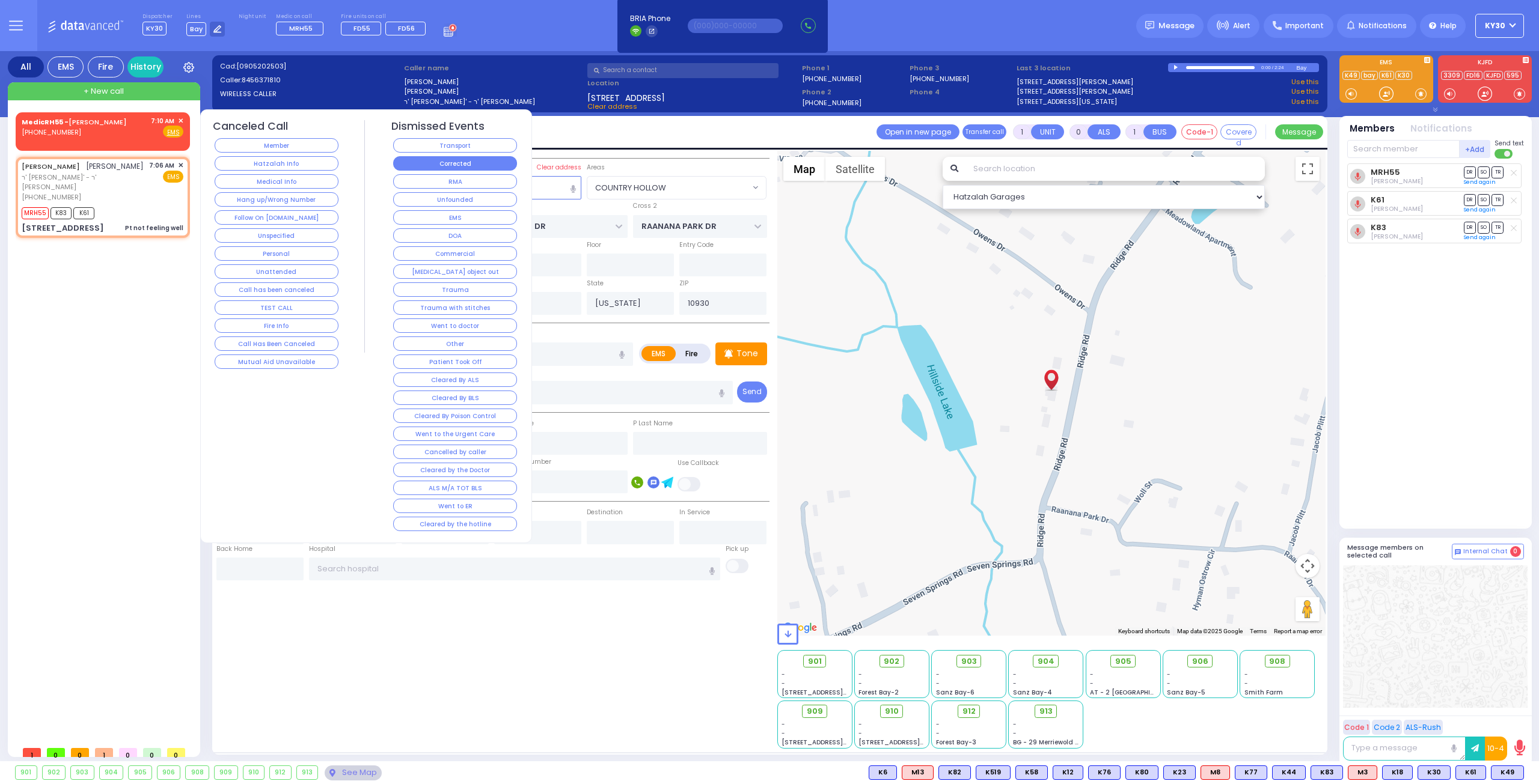
click at [440, 159] on button "Corrected" at bounding box center [455, 163] width 124 height 15
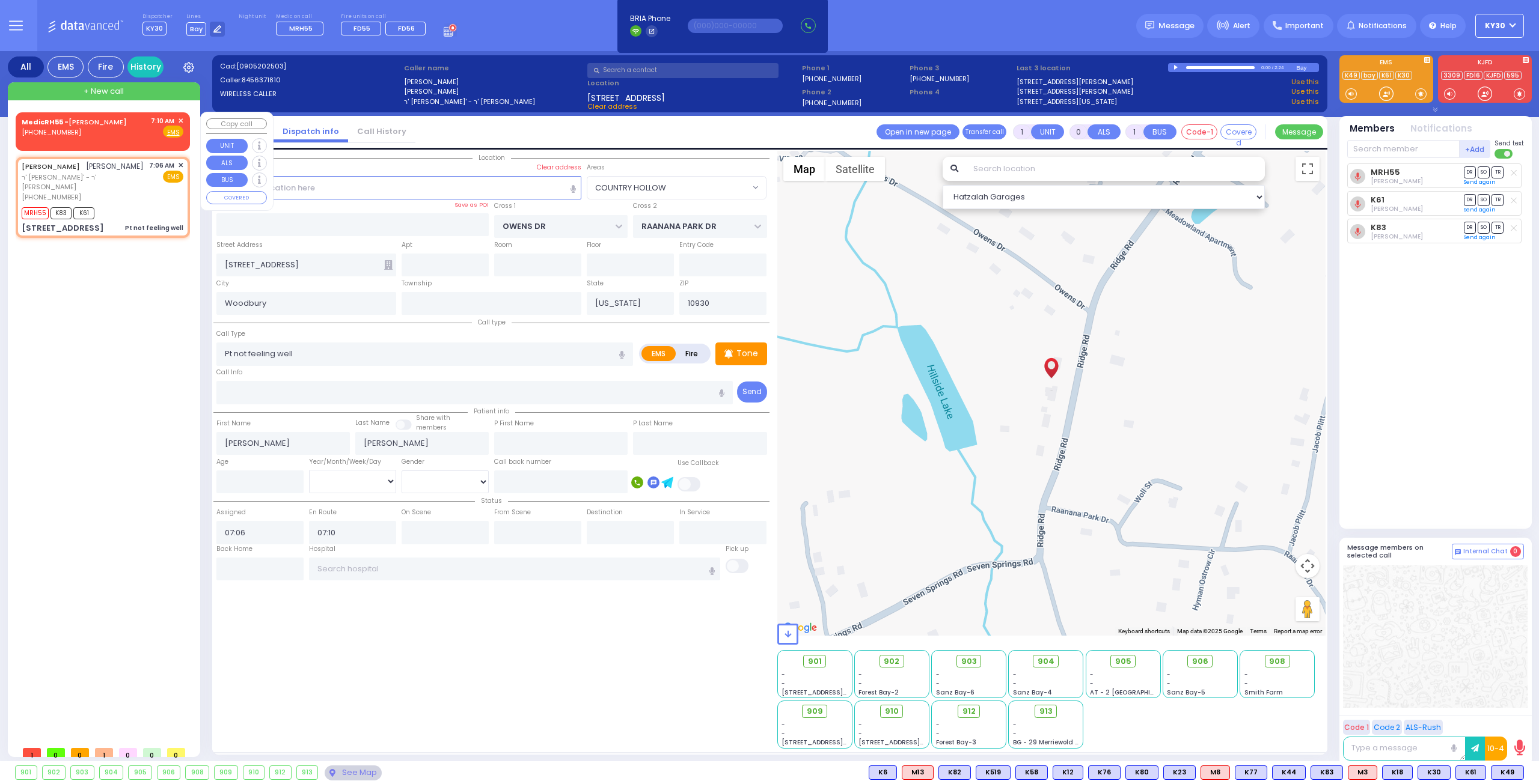
select select
radio input "true"
select select
click at [138, 134] on div "MedicRH55 - J [PERSON_NAME] [PHONE_NUMBER] 7:10 AM ✕ Fire EMS" at bounding box center [102, 127] width 162 height 22
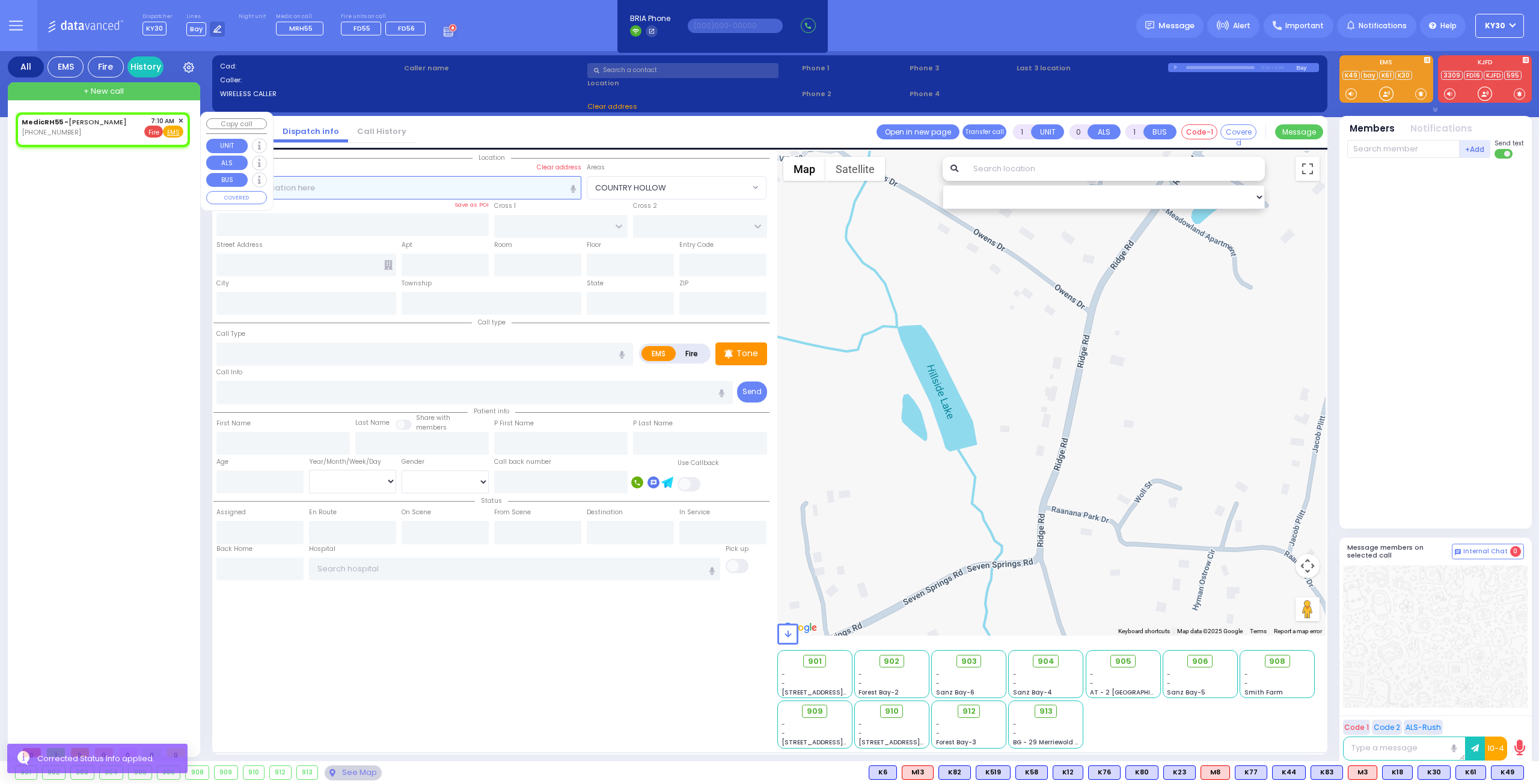
type input "2"
type input "1"
select select
radio input "true"
select select
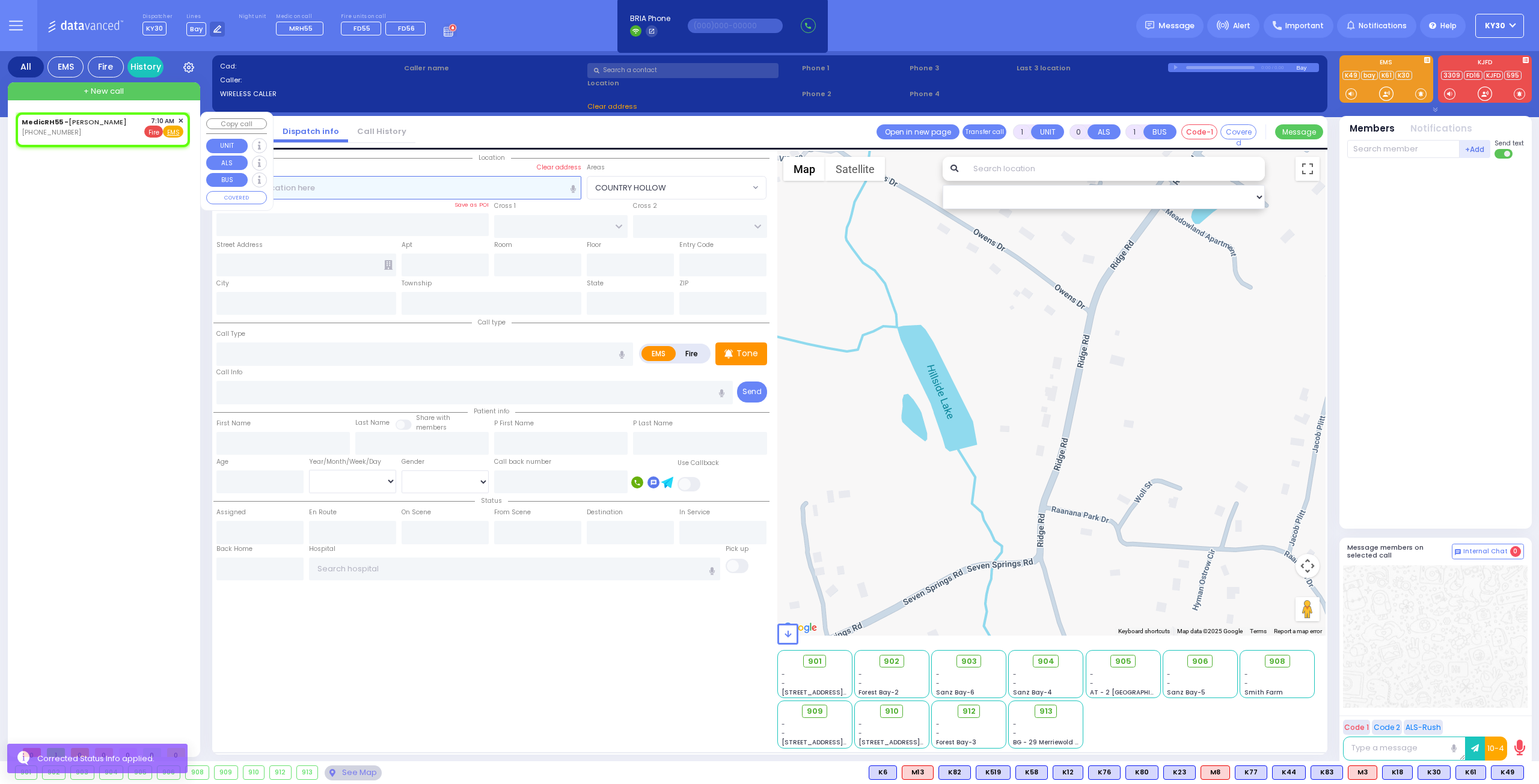
type input "07:10"
select select "Hatzalah Garages"
select select
radio input "true"
select select
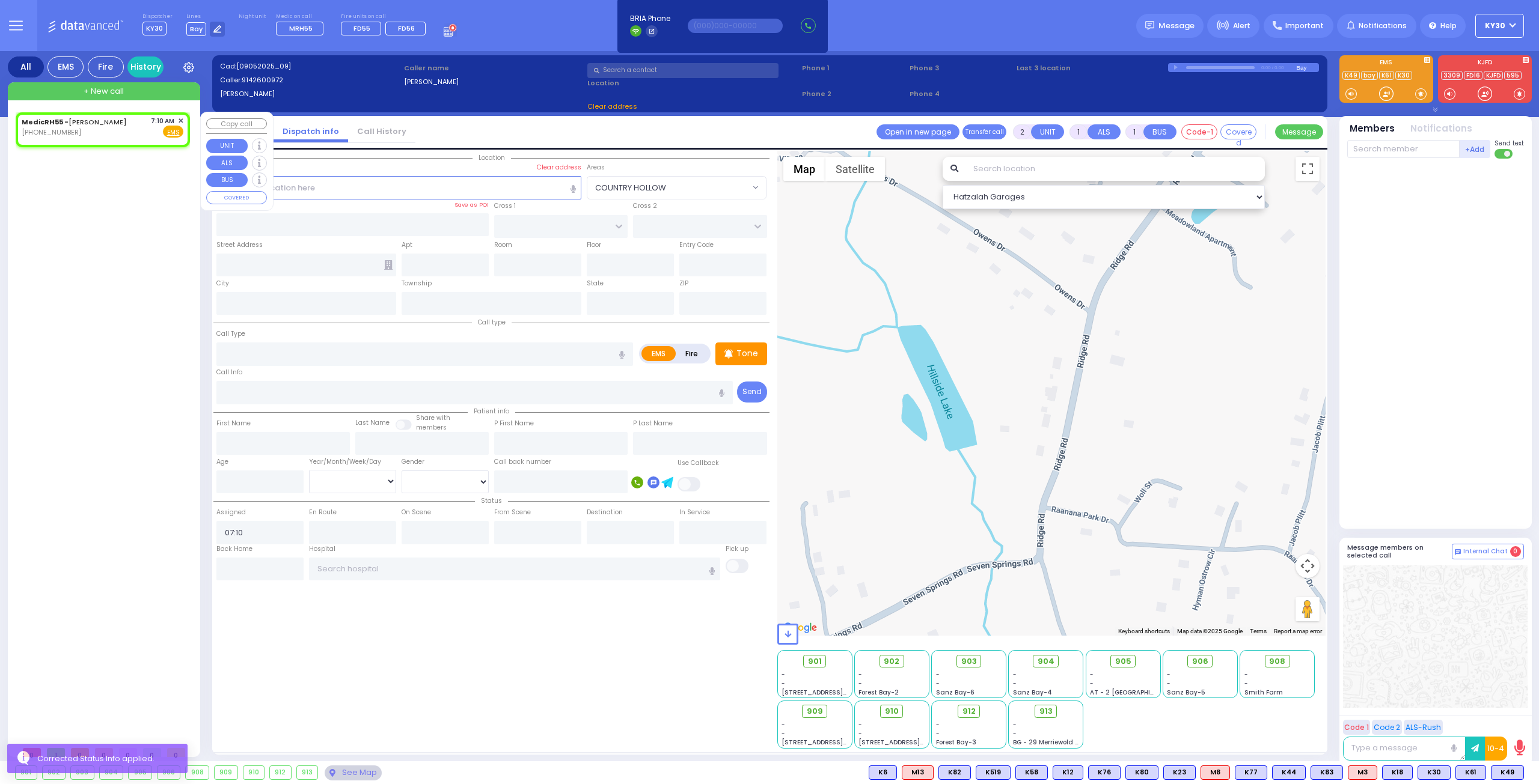
click at [180, 120] on span "✕" at bounding box center [181, 120] width 5 height 10
select select "Hatzalah Garages"
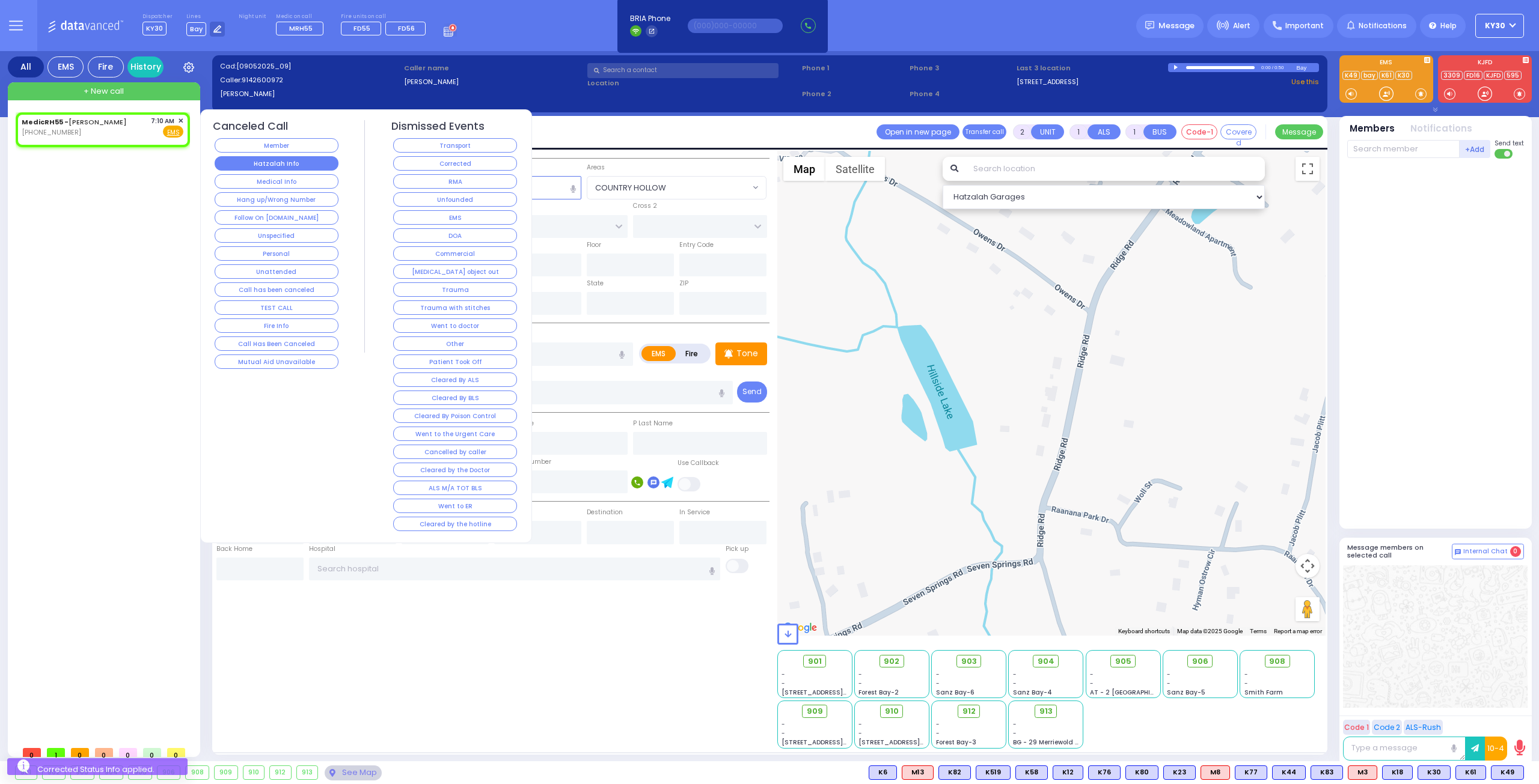
click at [254, 156] on button "Hatzalah Info" at bounding box center [277, 163] width 124 height 15
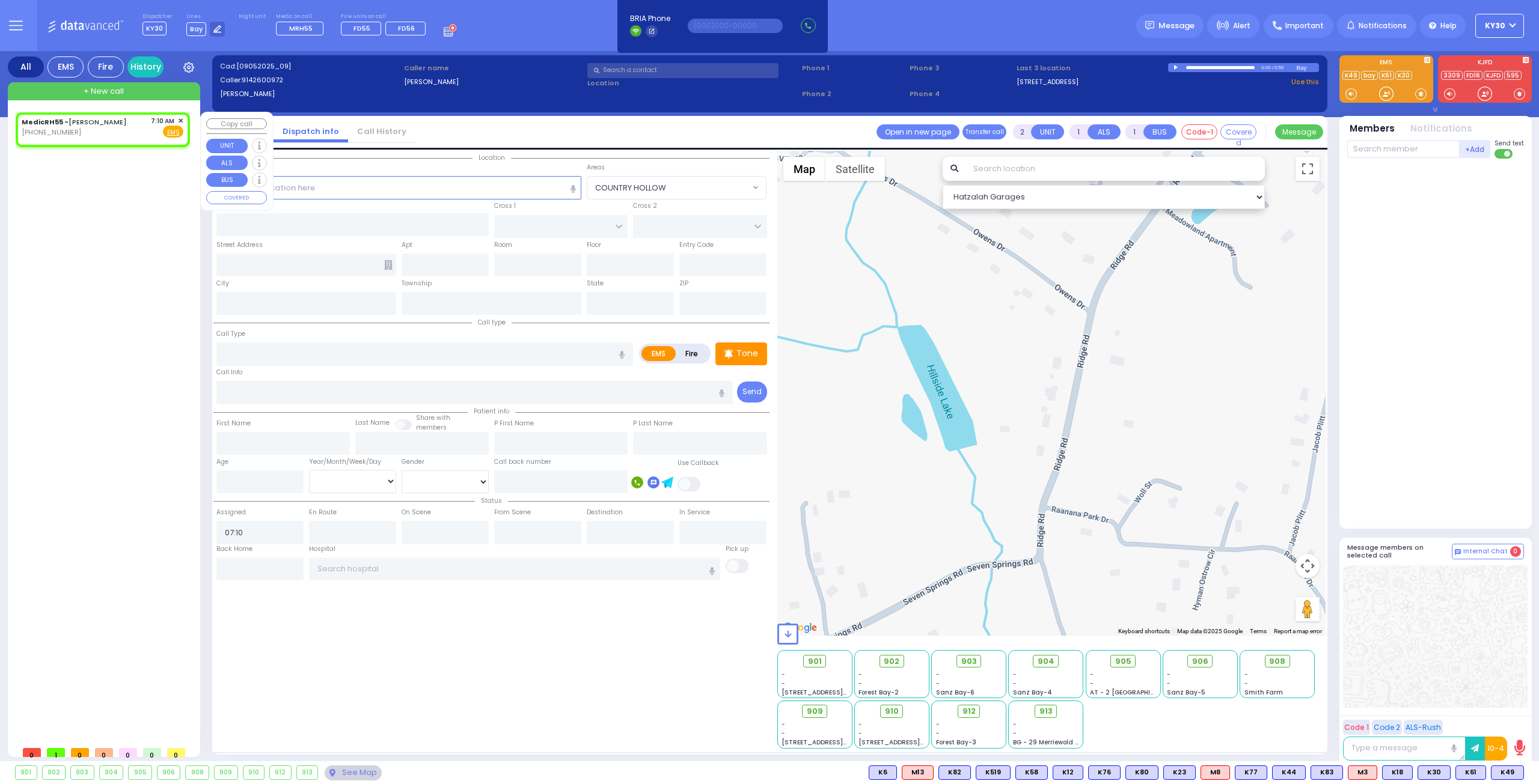
select select
radio input "true"
select select
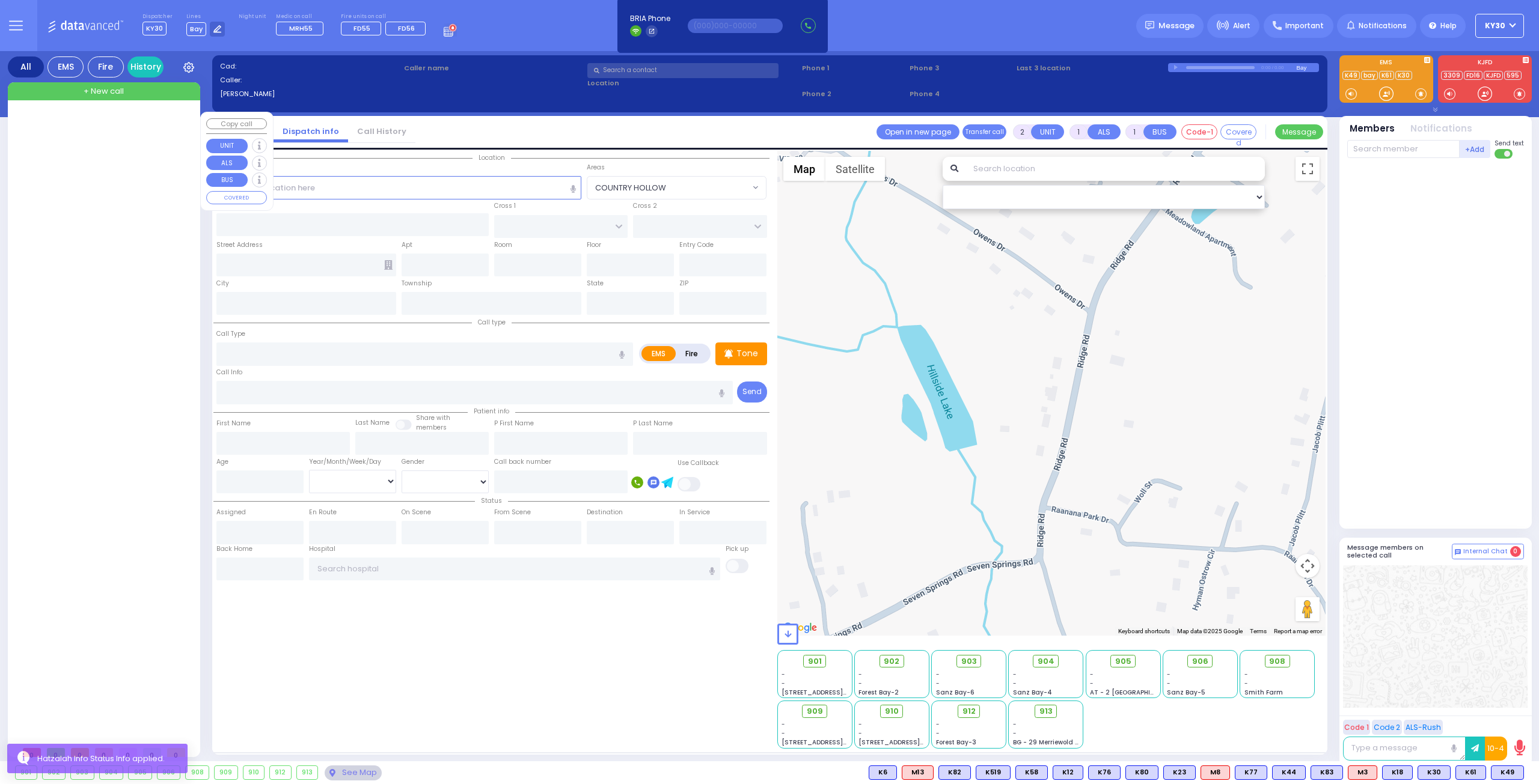
click at [141, 205] on div at bounding box center [105, 426] width 179 height 628
click at [1500, 23] on span "KY30" at bounding box center [1494, 26] width 20 height 11
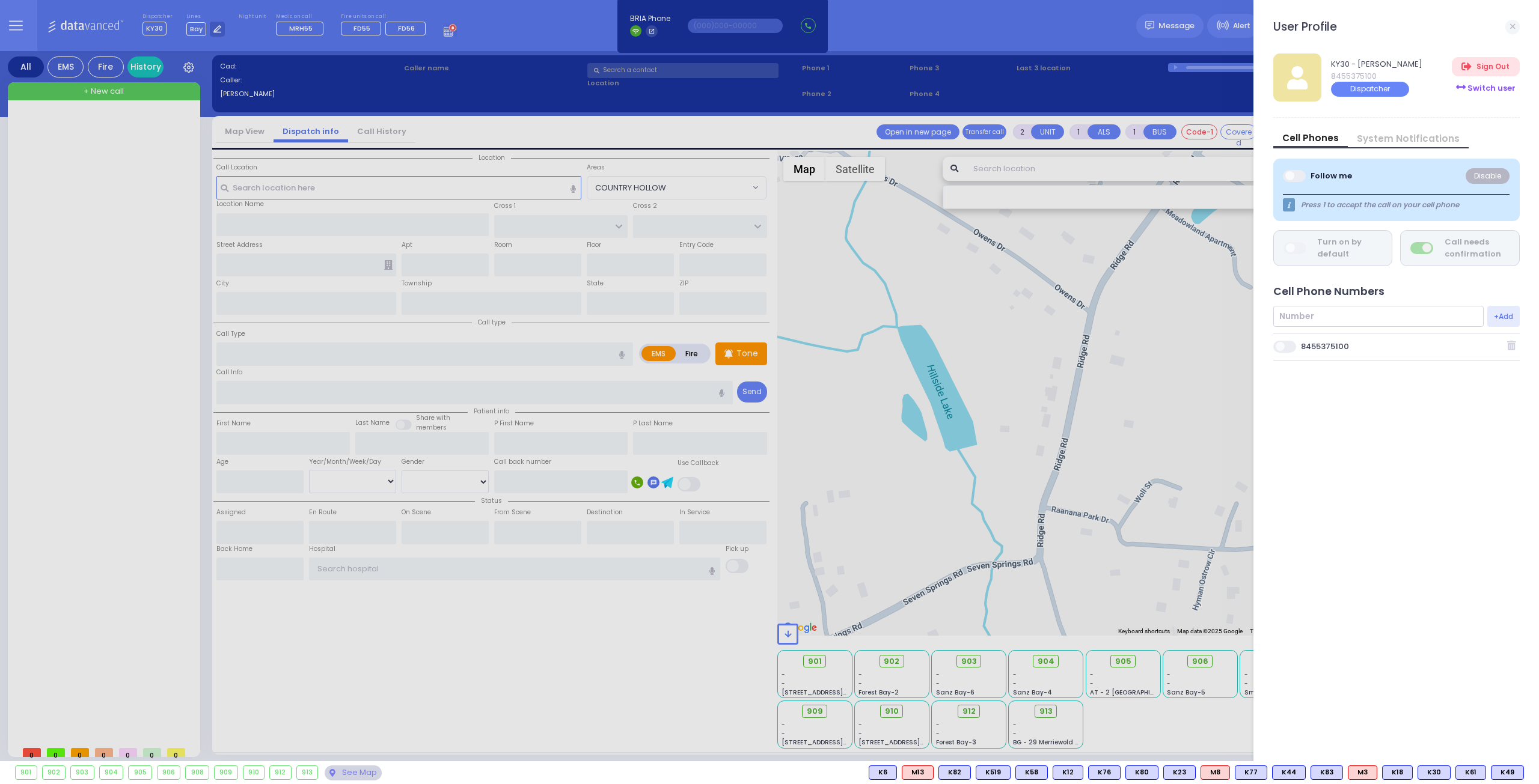
click at [1498, 90] on div "Switch user" at bounding box center [1485, 89] width 68 height 20
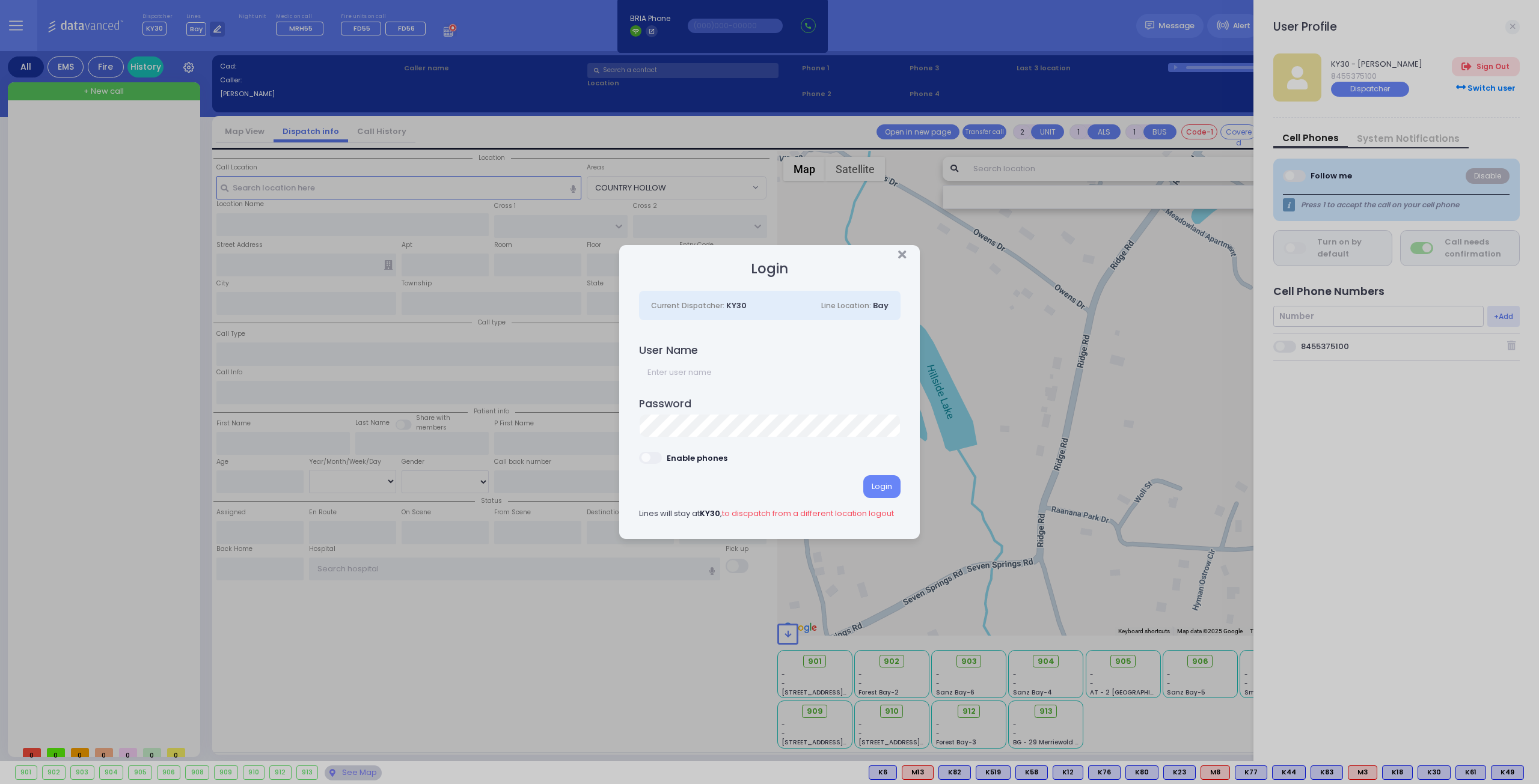
click at [738, 360] on div "User Name" at bounding box center [770, 363] width 261 height 39
click at [743, 377] on input "text" at bounding box center [770, 372] width 261 height 23
type input "ky38"
